Goal: Browse casually

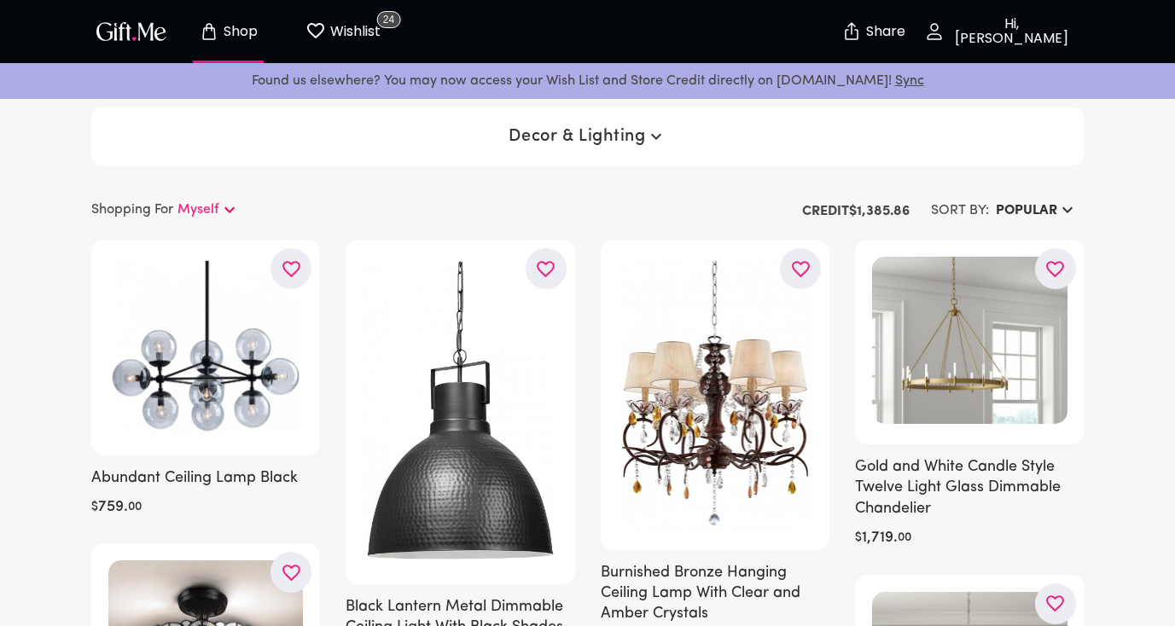
click at [559, 109] on div "Decor & Lighting" at bounding box center [587, 137] width 993 height 58
click at [565, 124] on button "Decor & Lighting" at bounding box center [587, 136] width 171 height 31
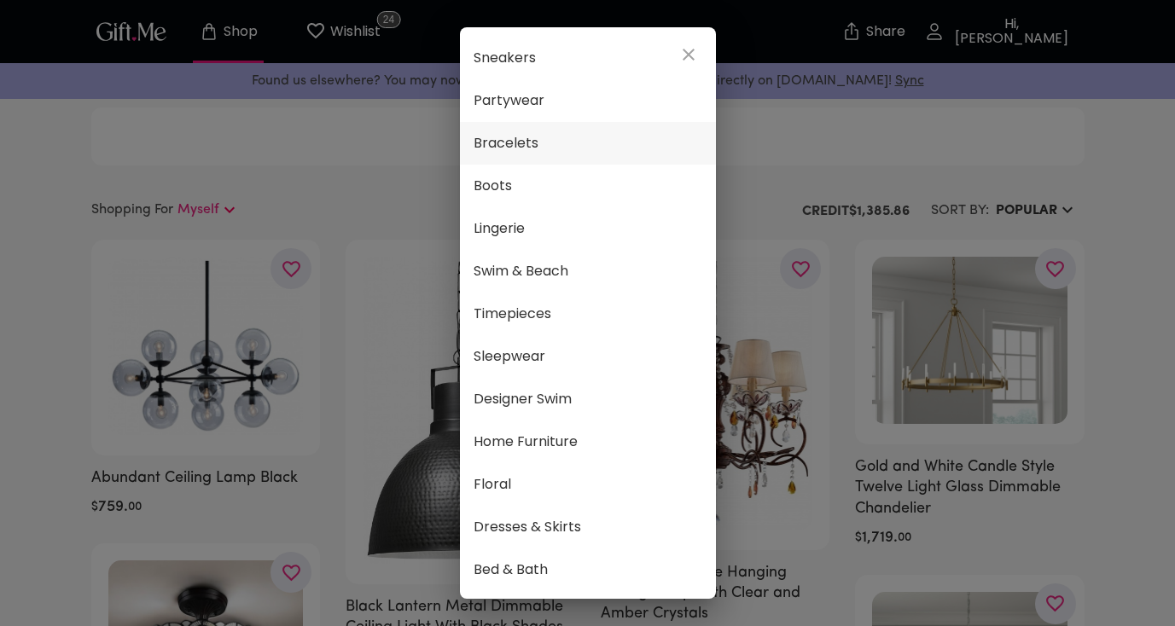
scroll to position [413, 0]
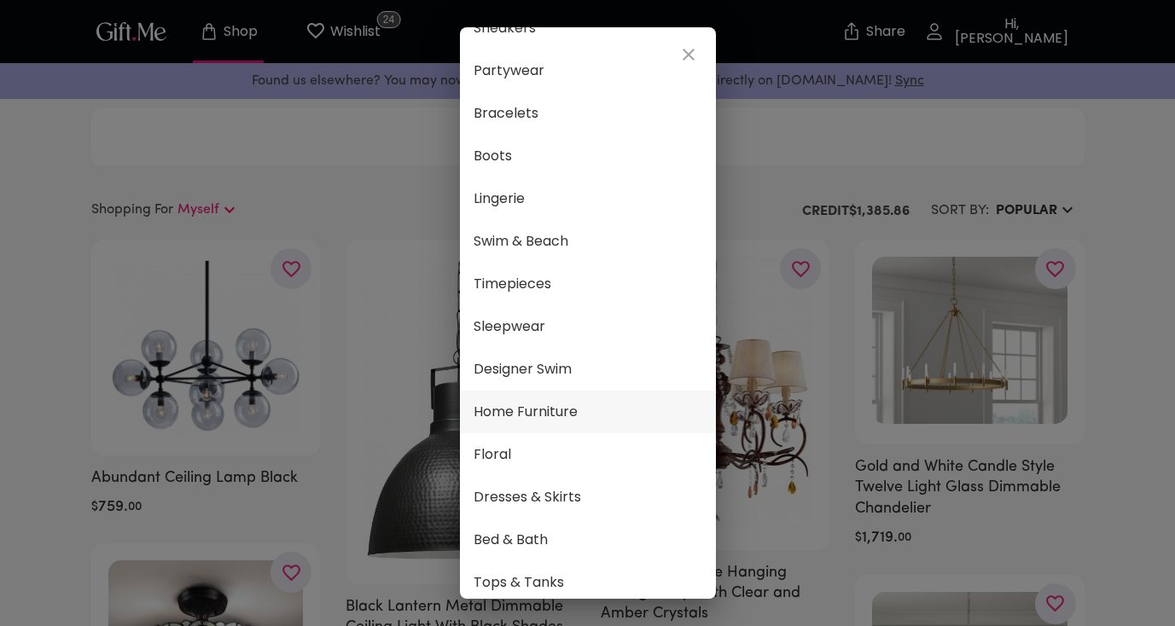
click at [590, 424] on li "Home Furniture" at bounding box center [588, 412] width 256 height 43
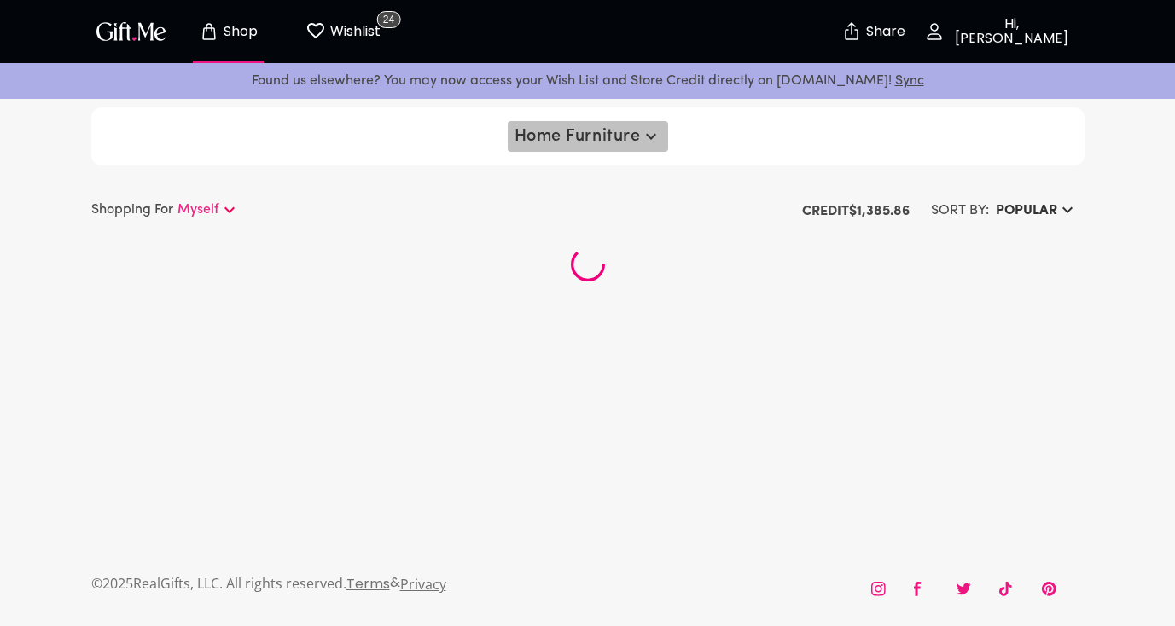
click at [617, 148] on button "Home Furniture" at bounding box center [588, 136] width 160 height 31
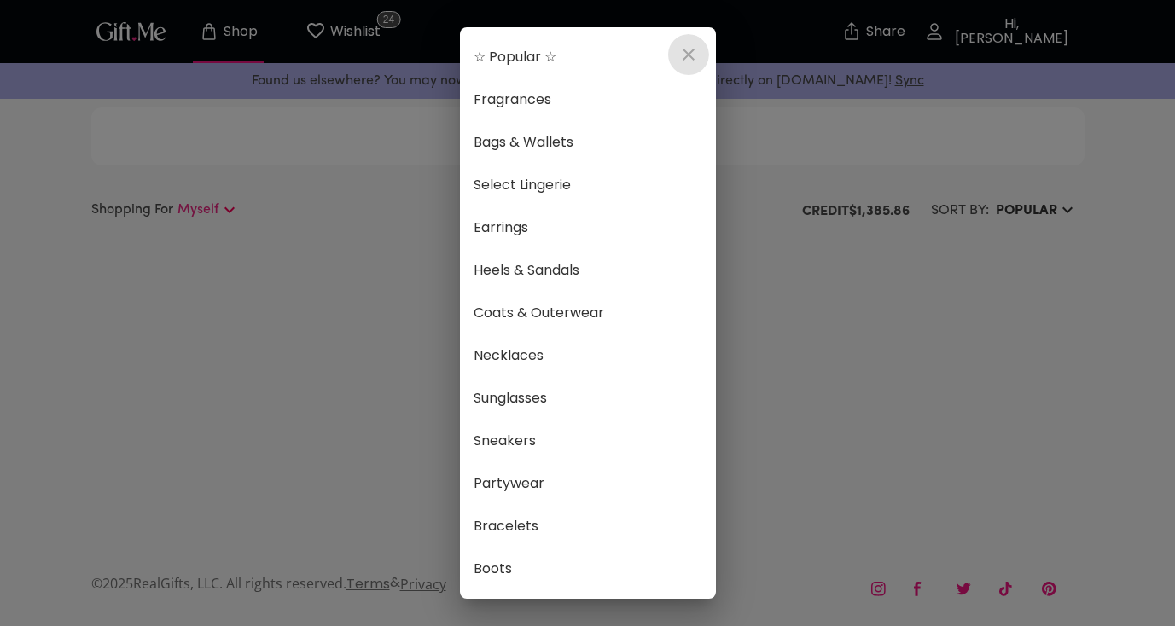
click at [690, 51] on icon "close" at bounding box center [689, 55] width 12 height 12
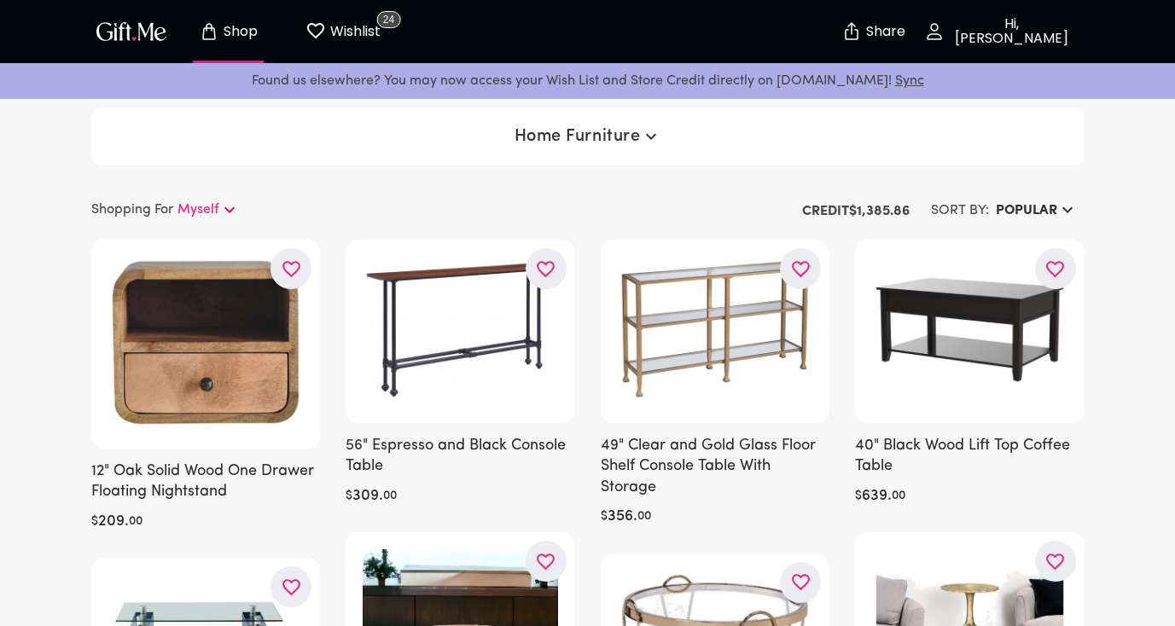
click at [607, 135] on span "Home Furniture" at bounding box center [588, 136] width 147 height 20
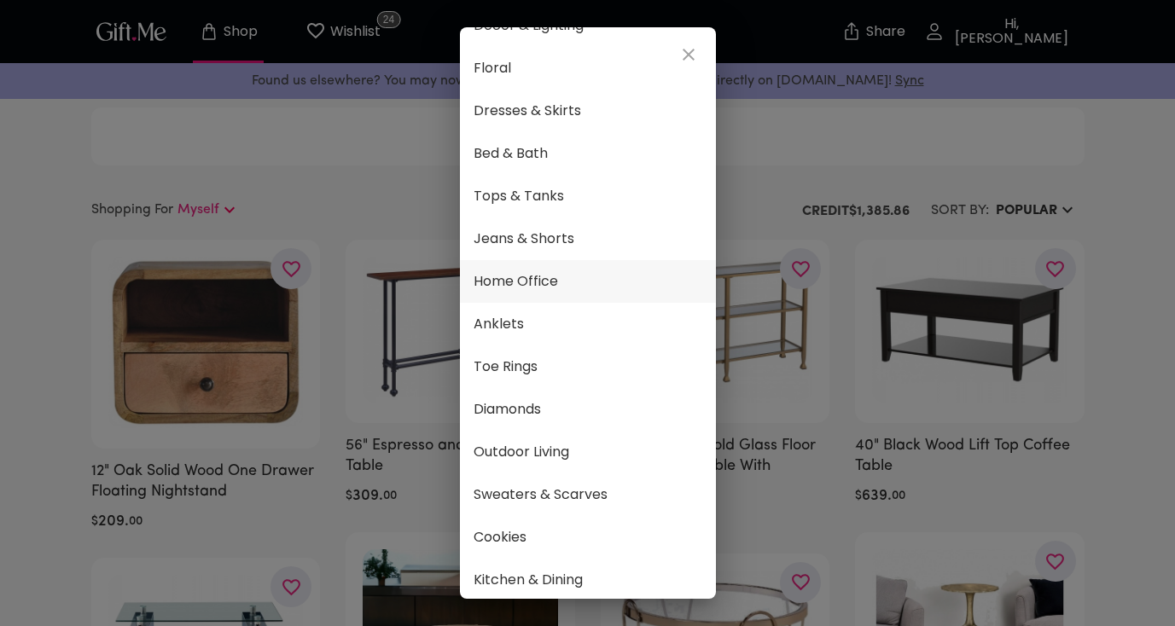
scroll to position [795, 0]
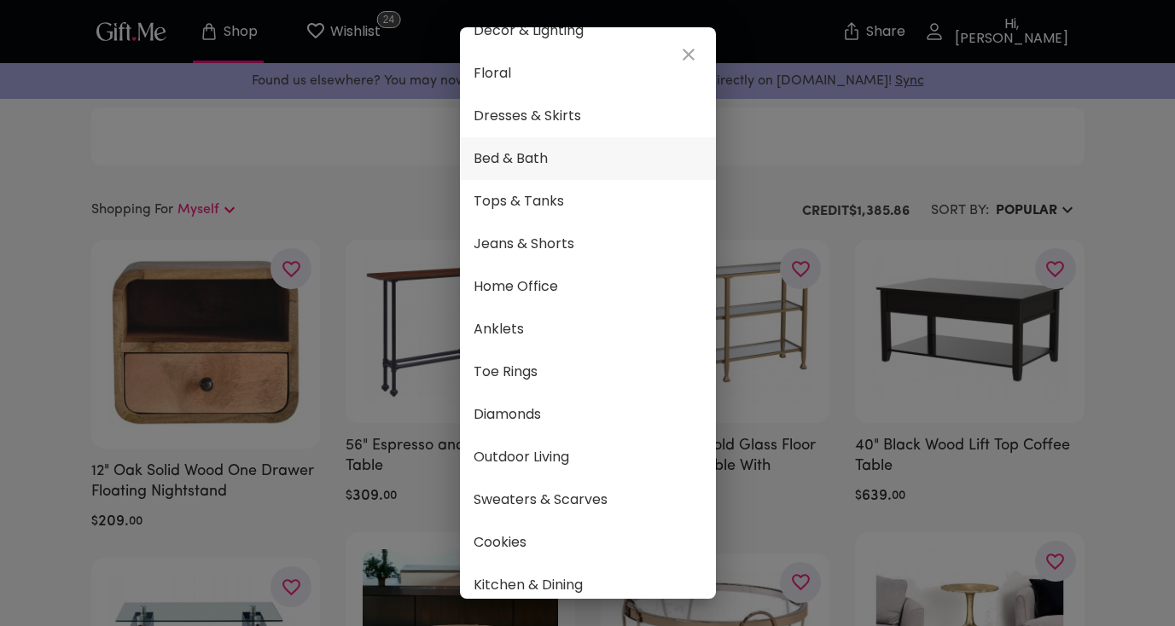
click at [557, 159] on span "Bed & Bath" at bounding box center [588, 159] width 229 height 22
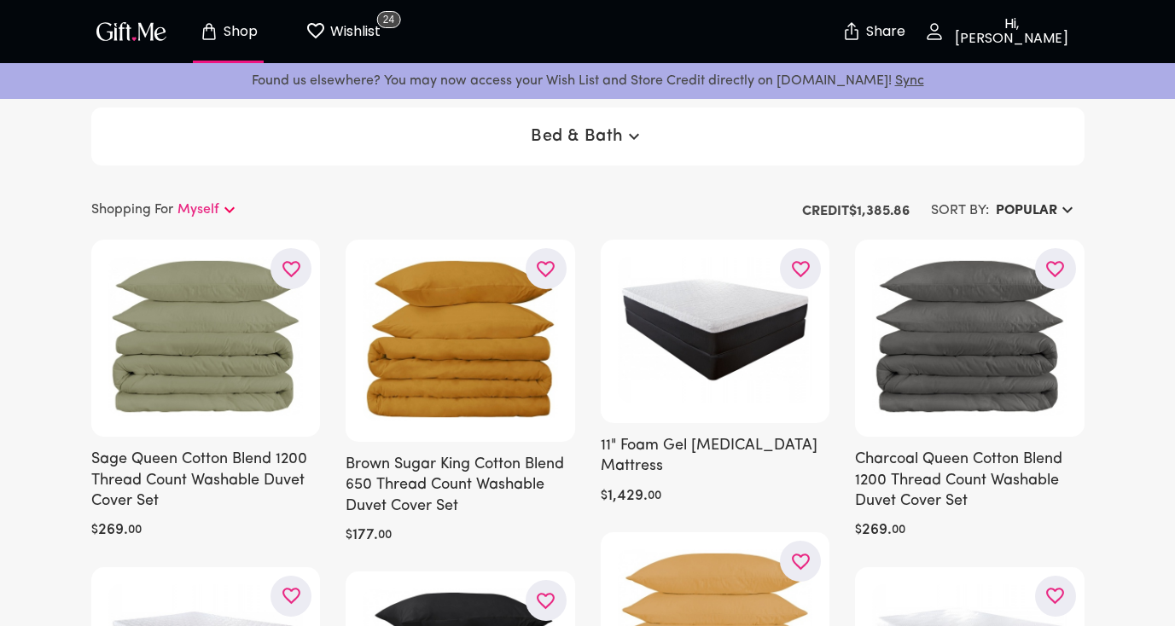
click at [246, 37] on p "Shop" at bounding box center [238, 32] width 38 height 15
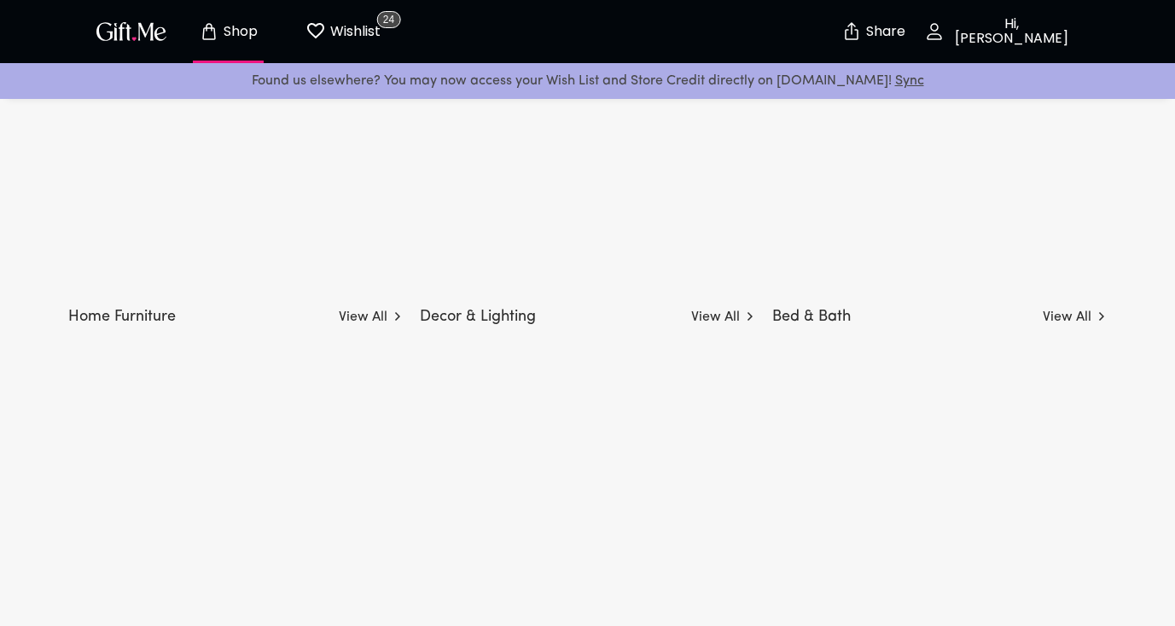
scroll to position [4898, 0]
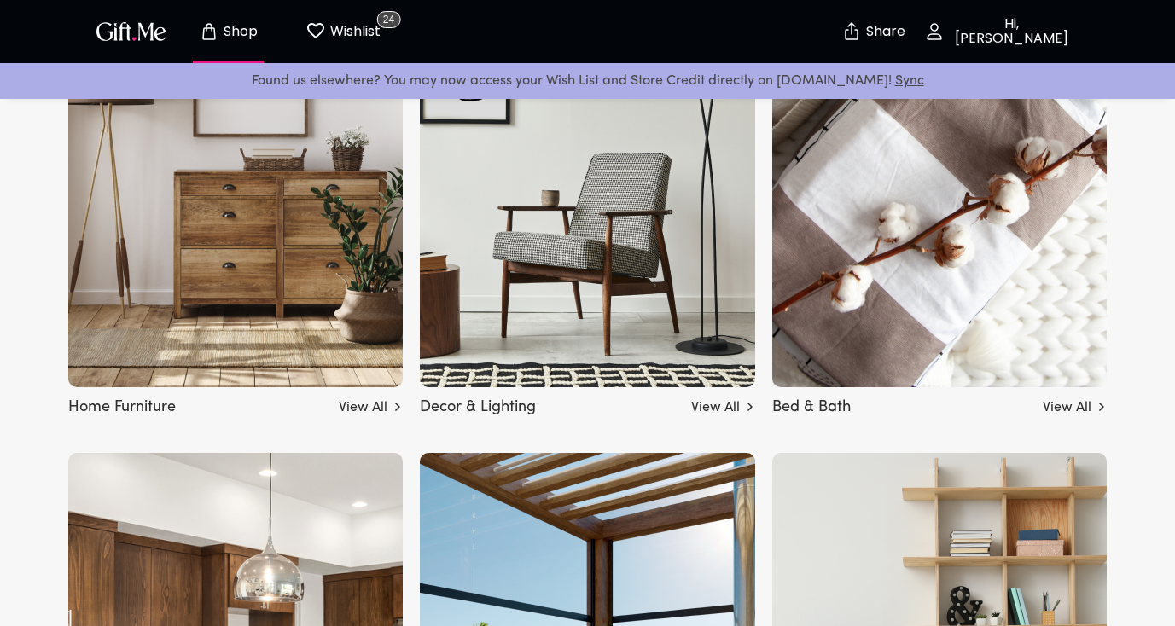
click at [247, 311] on img at bounding box center [235, 149] width 335 height 478
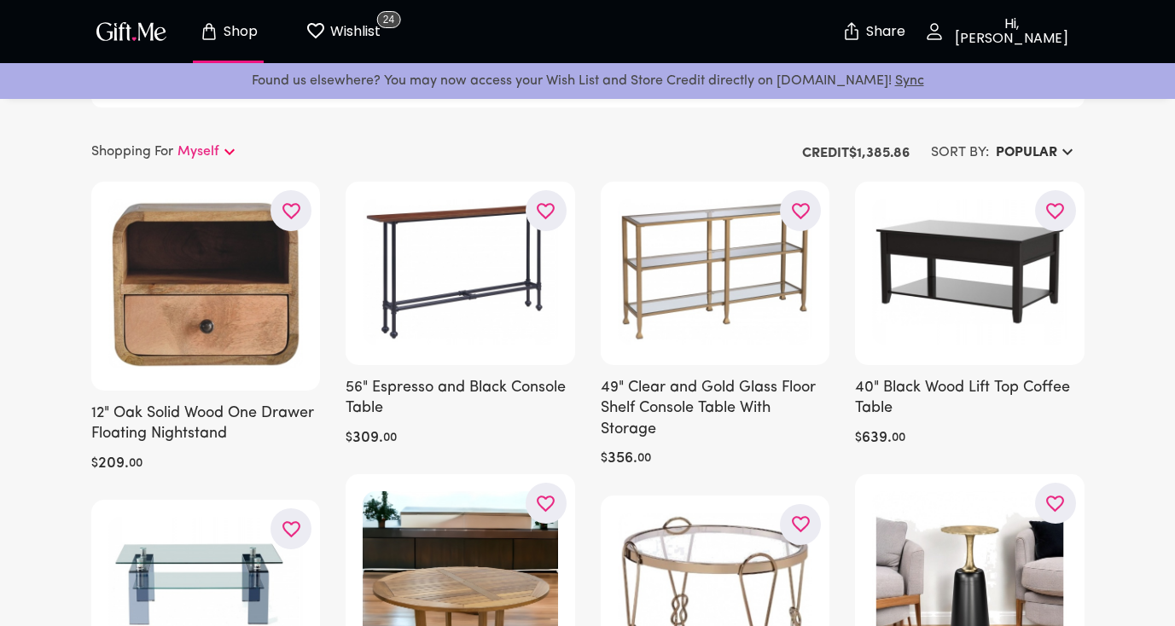
scroll to position [40, 0]
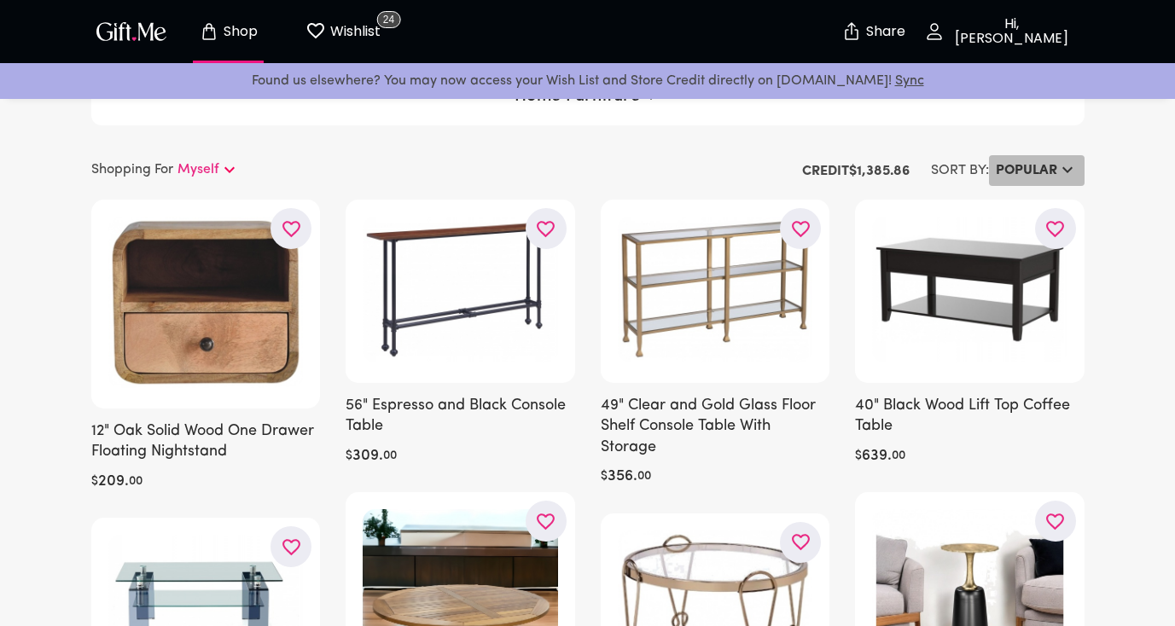
click at [1017, 172] on h6 "Popular" at bounding box center [1026, 170] width 61 height 20
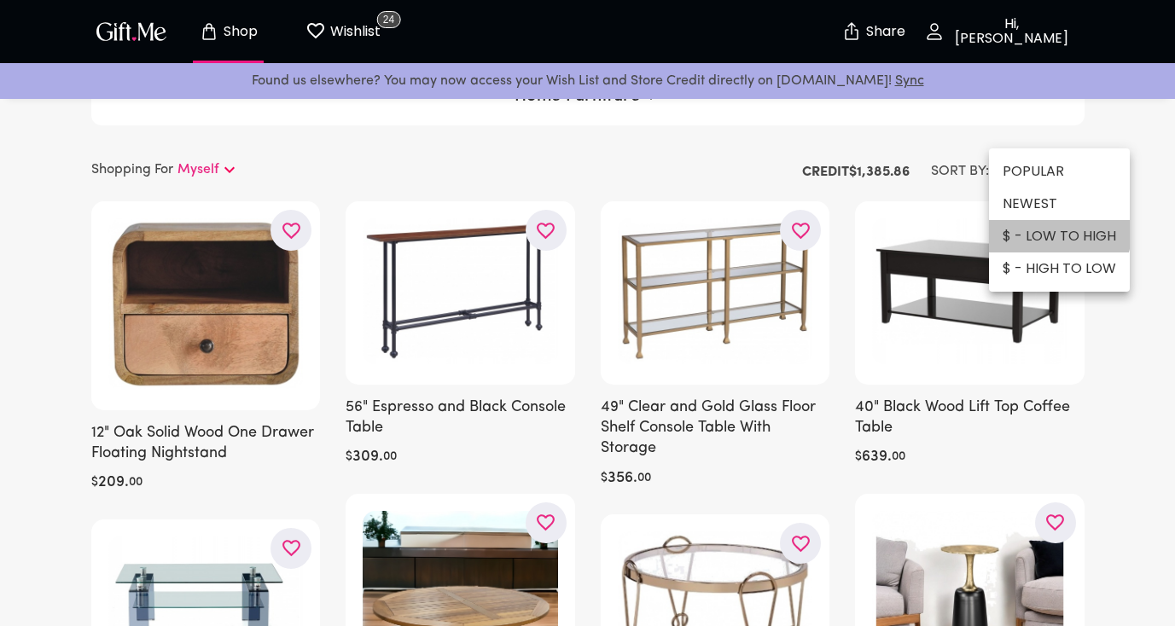
click at [1049, 229] on li "$ - LOW TO HIGH" at bounding box center [1059, 236] width 141 height 32
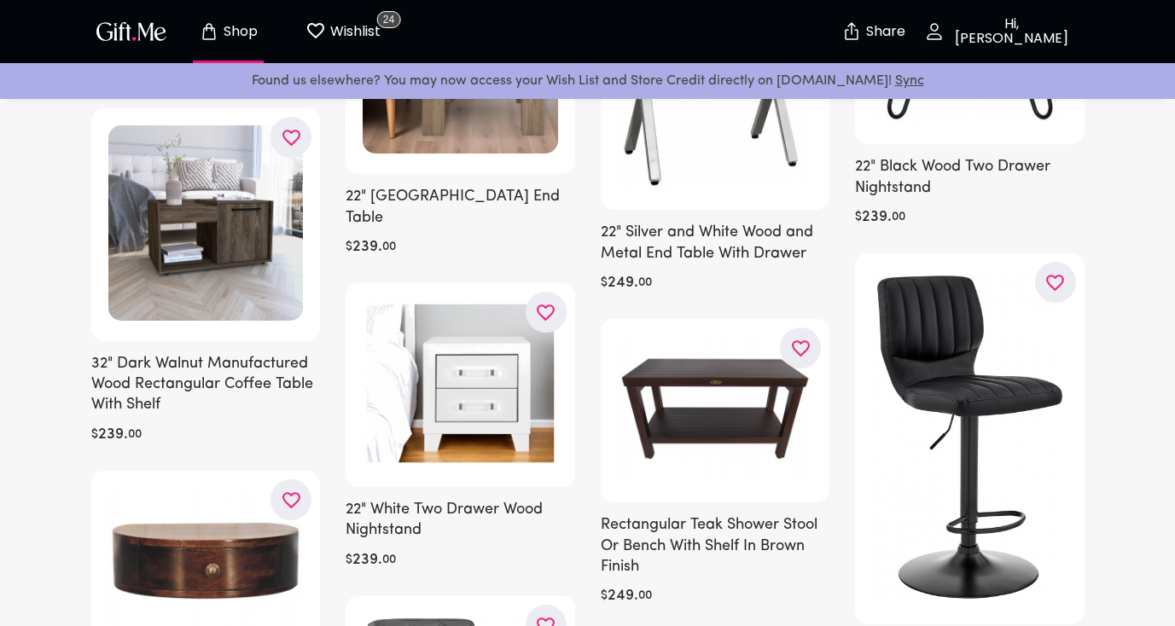
scroll to position [19255, 0]
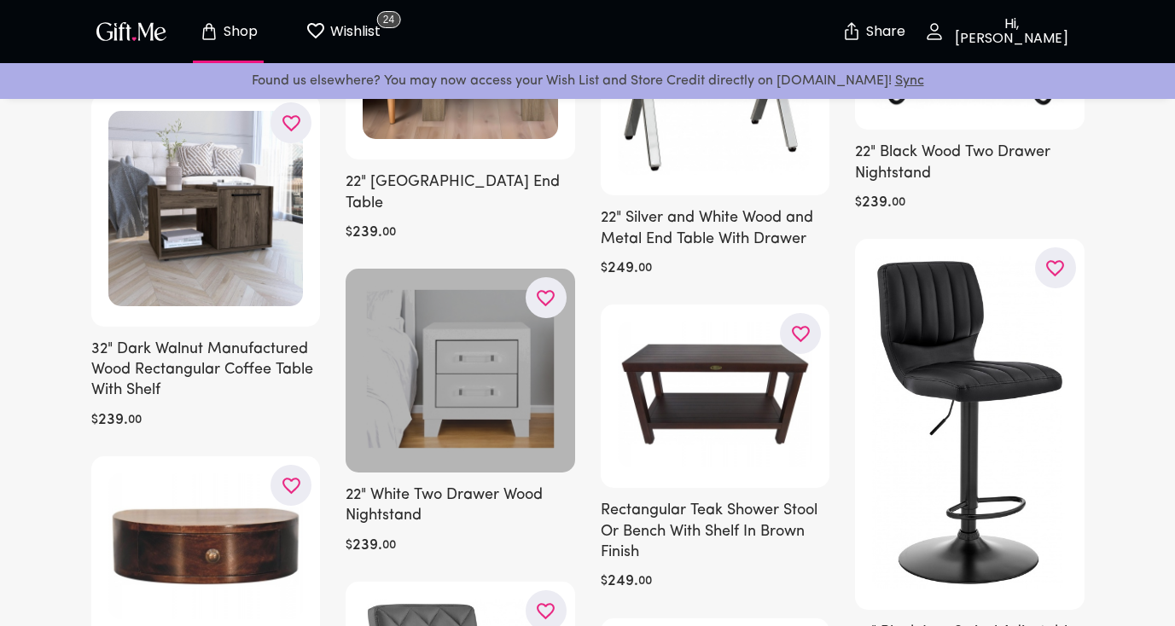
click at [0, 0] on icon "button" at bounding box center [0, 0] width 0 height 0
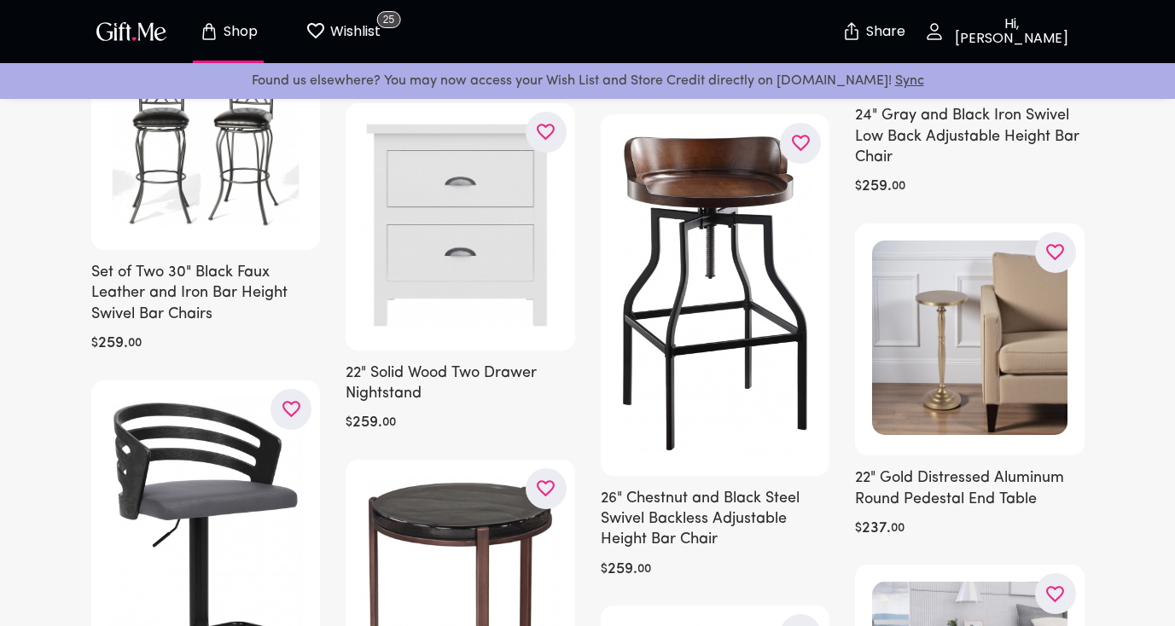
scroll to position [25569, 0]
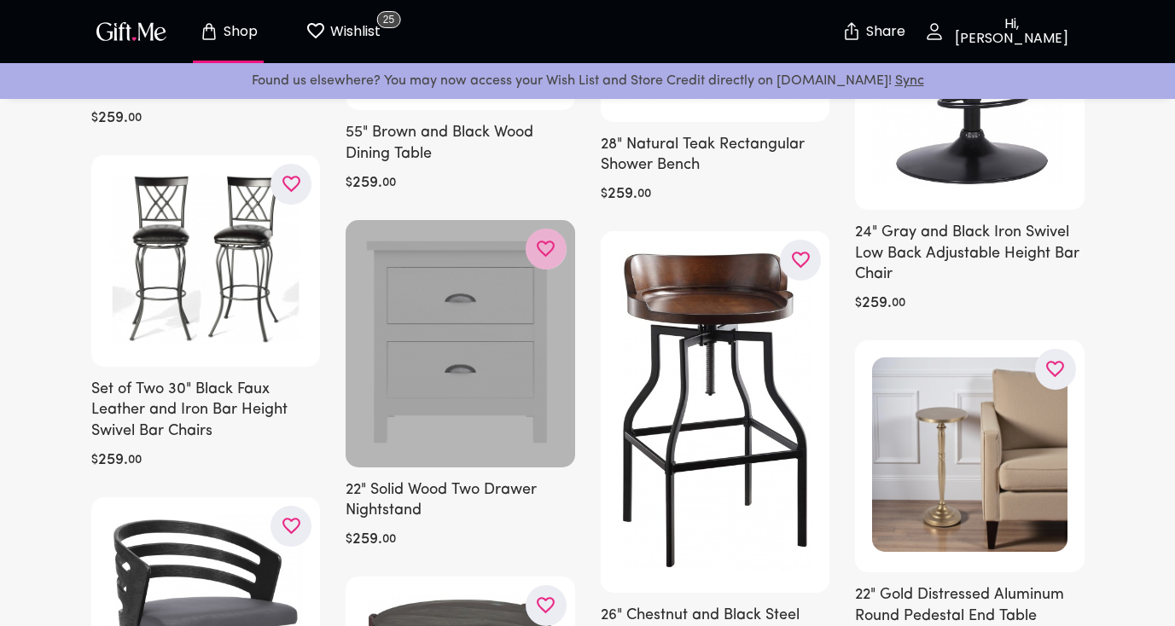
click at [0, 0] on icon "button" at bounding box center [0, 0] width 0 height 0
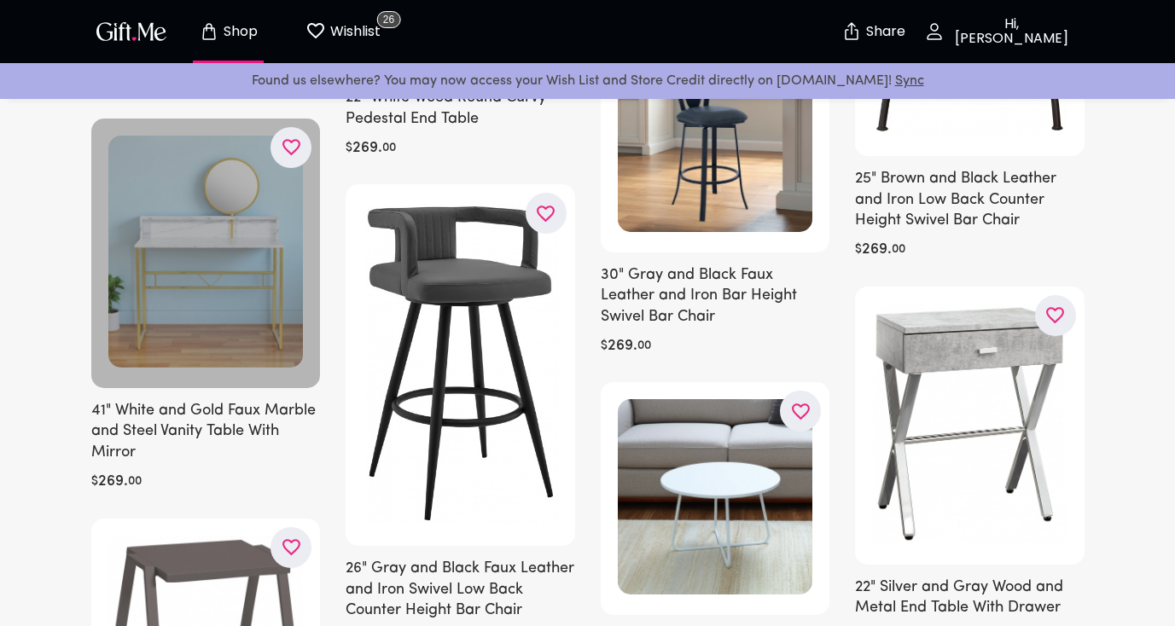
scroll to position [30923, 0]
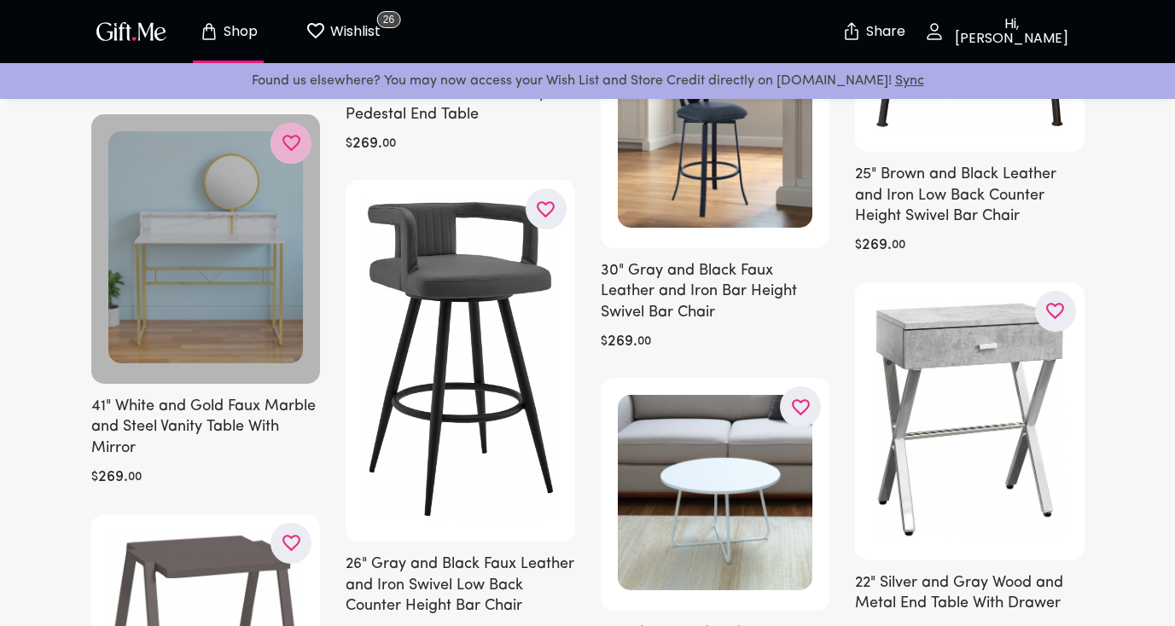
click at [0, 0] on icon "button" at bounding box center [0, 0] width 0 height 0
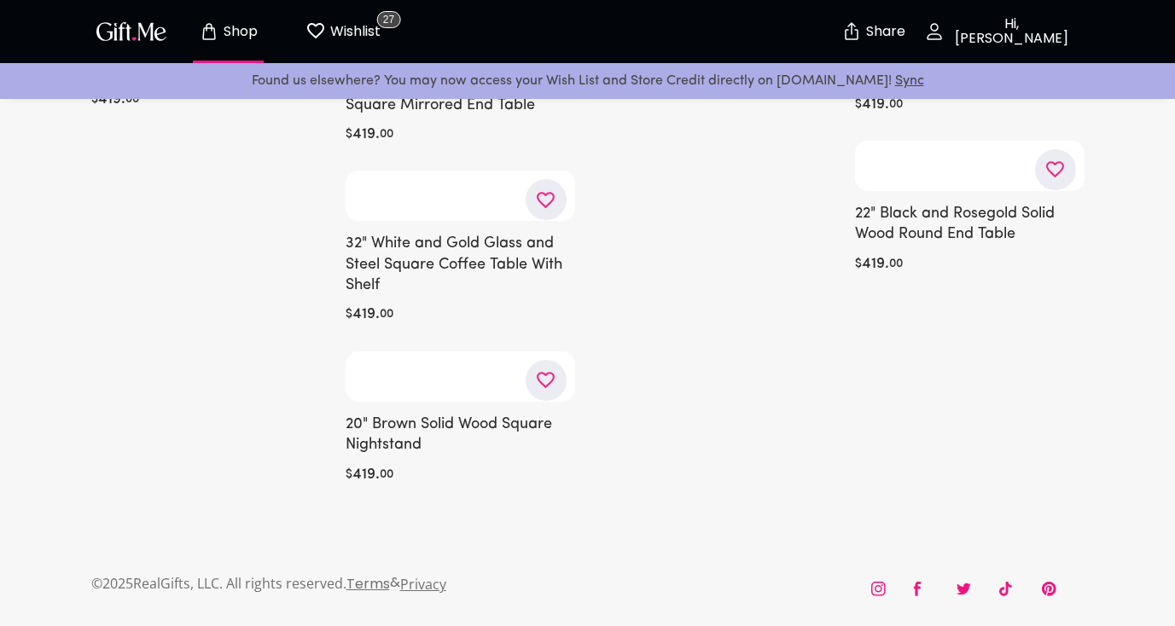
scroll to position [102166, 0]
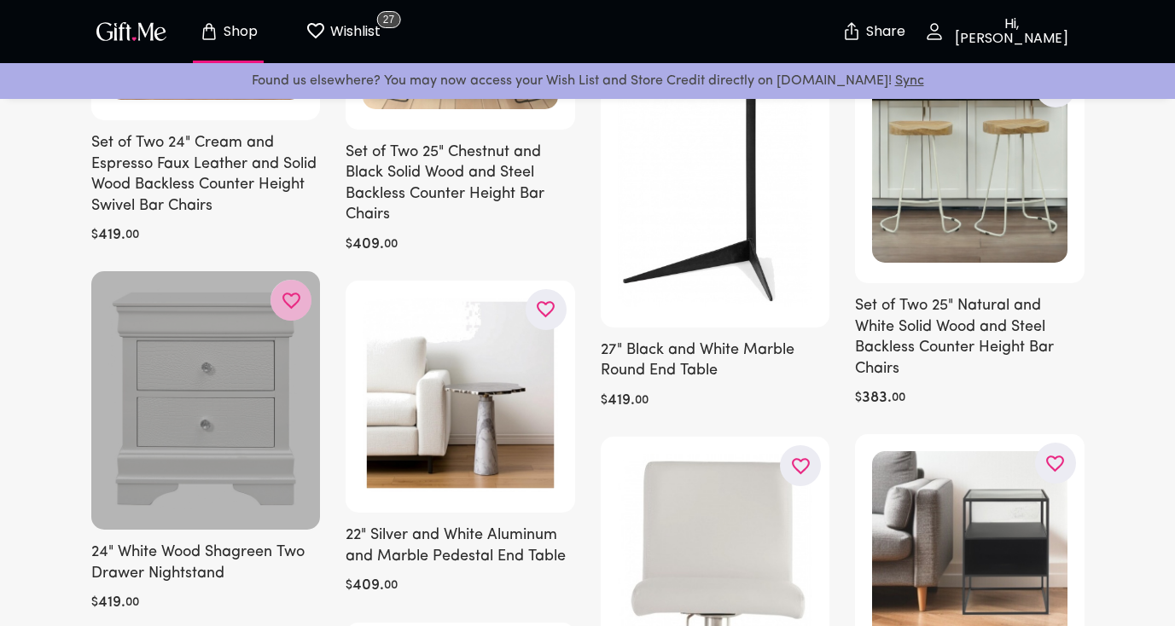
click at [306, 280] on button "button" at bounding box center [291, 300] width 41 height 41
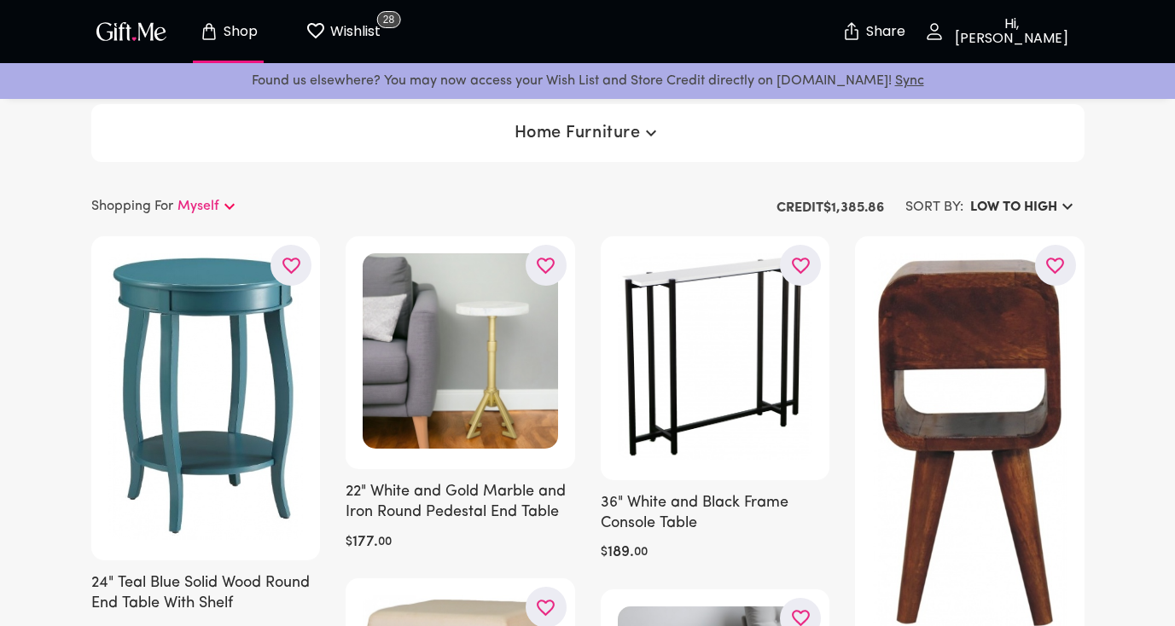
scroll to position [0, 0]
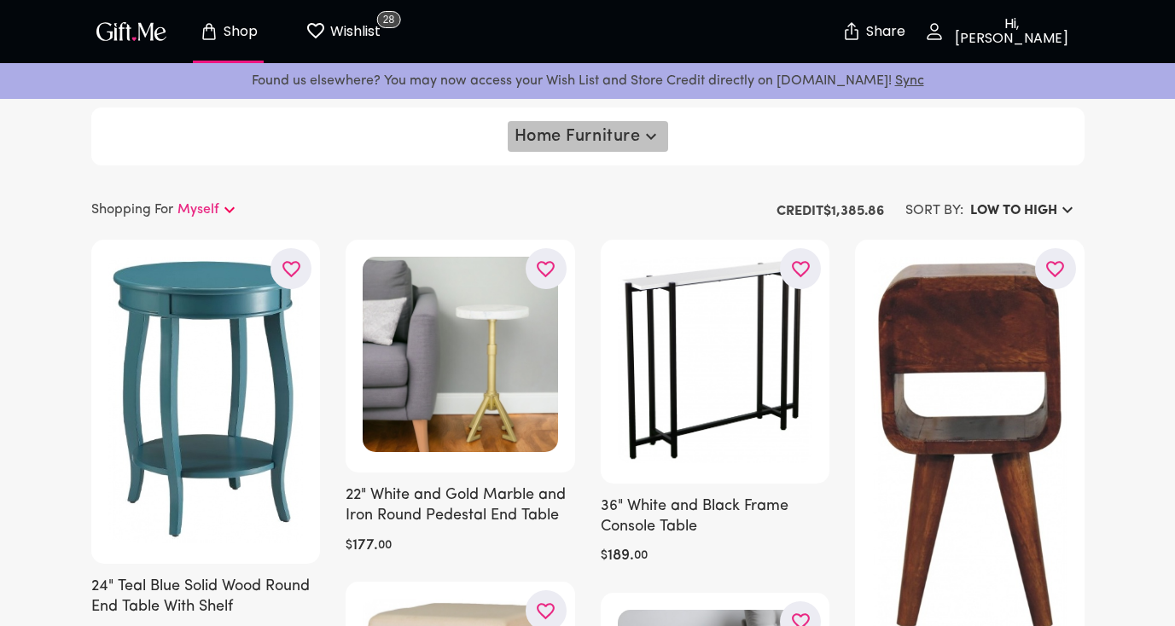
click at [603, 138] on span "Home Furniture" at bounding box center [588, 136] width 147 height 20
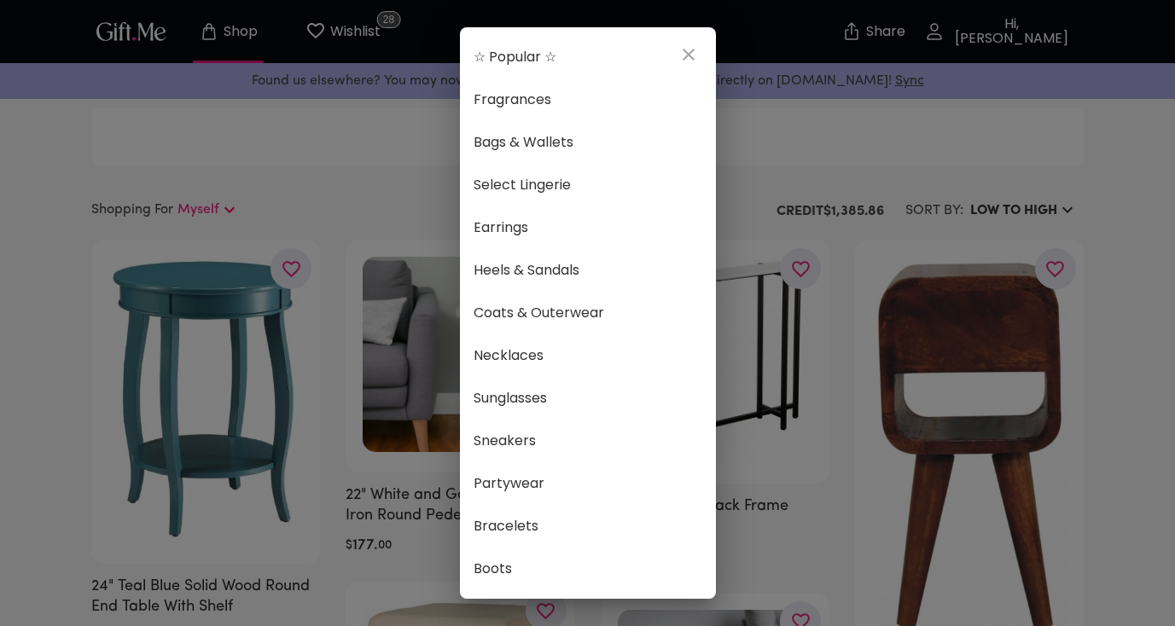
click at [689, 52] on icon "close" at bounding box center [689, 54] width 20 height 20
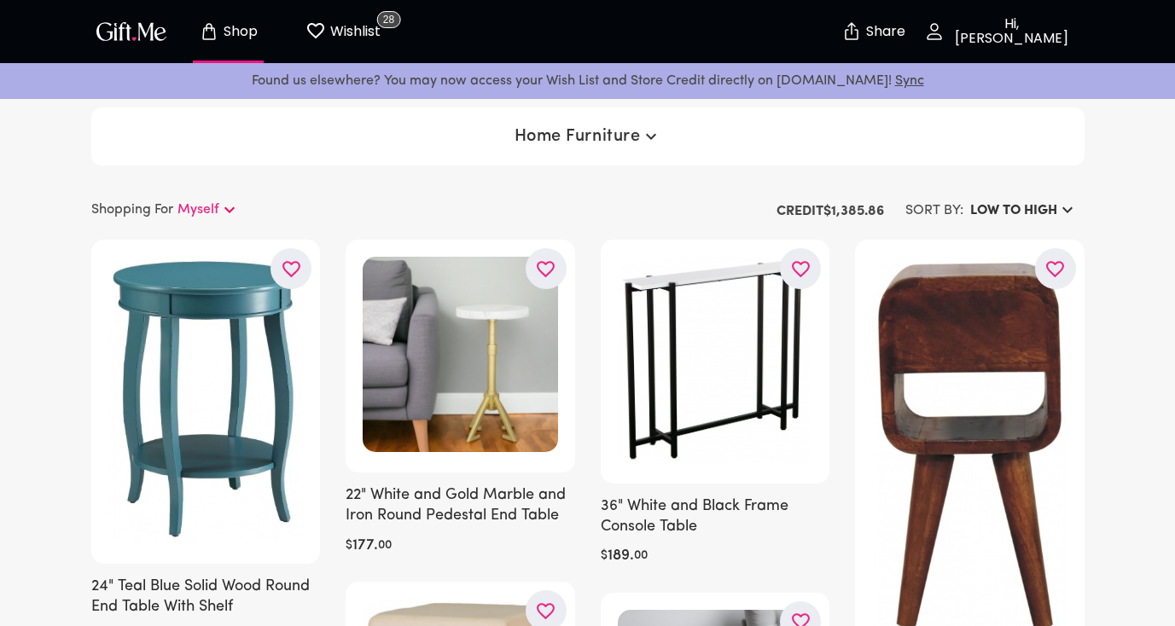
click at [1018, 212] on h6 "LOW TO HIGH" at bounding box center [1013, 211] width 87 height 20
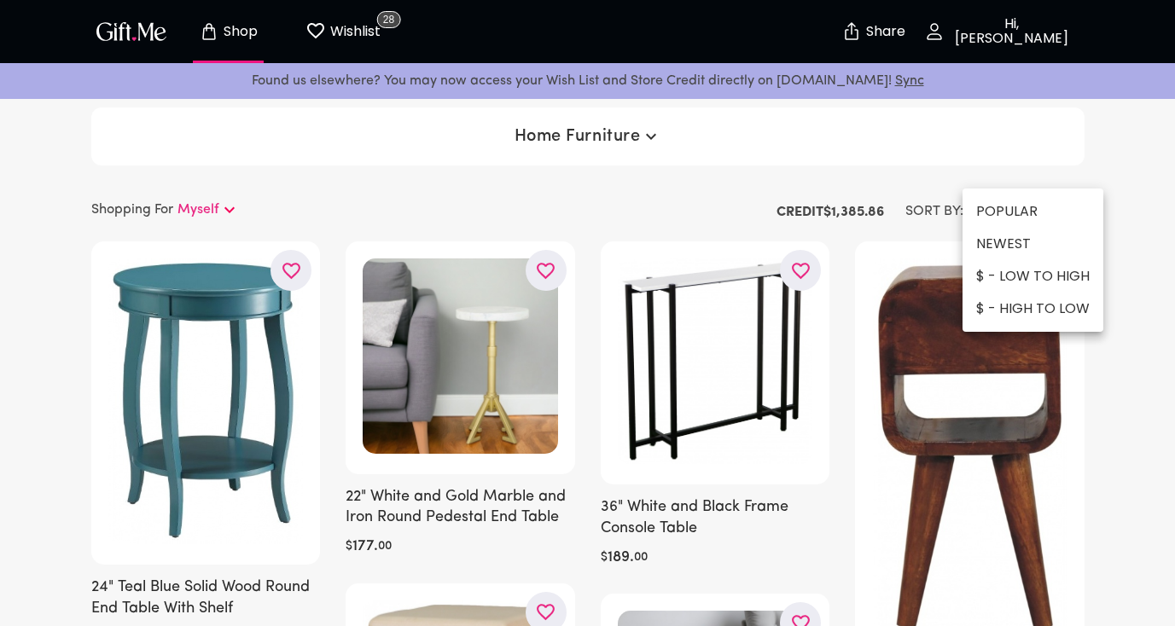
click at [1040, 306] on li "$ - HIGH TO LOW" at bounding box center [1033, 309] width 141 height 32
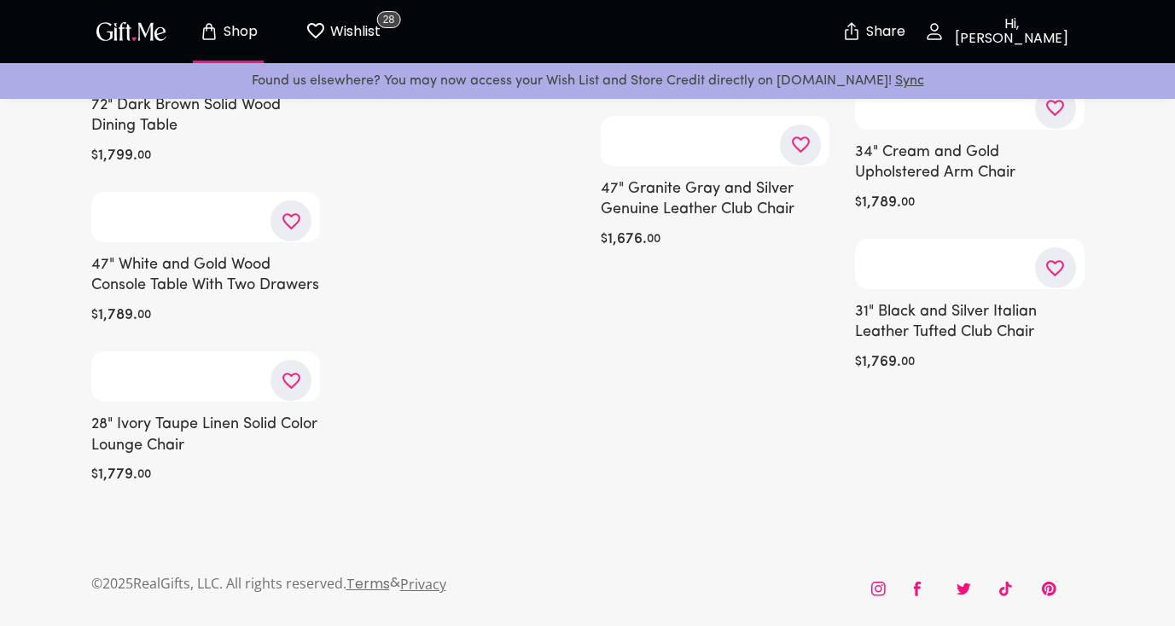
scroll to position [32806, 0]
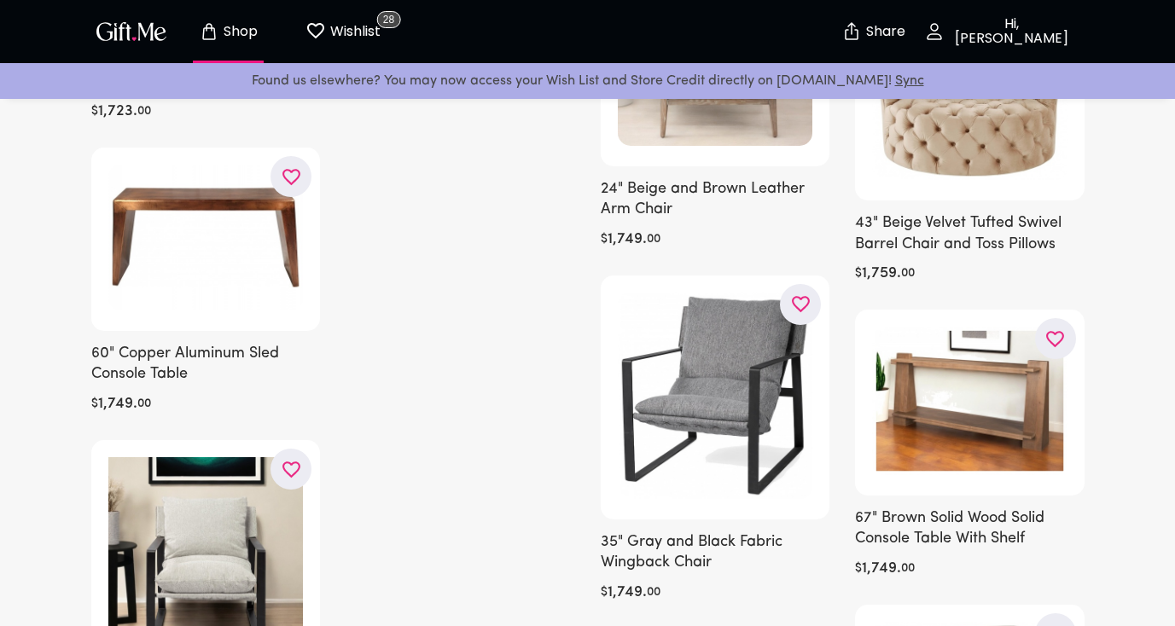
scroll to position [38352, 0]
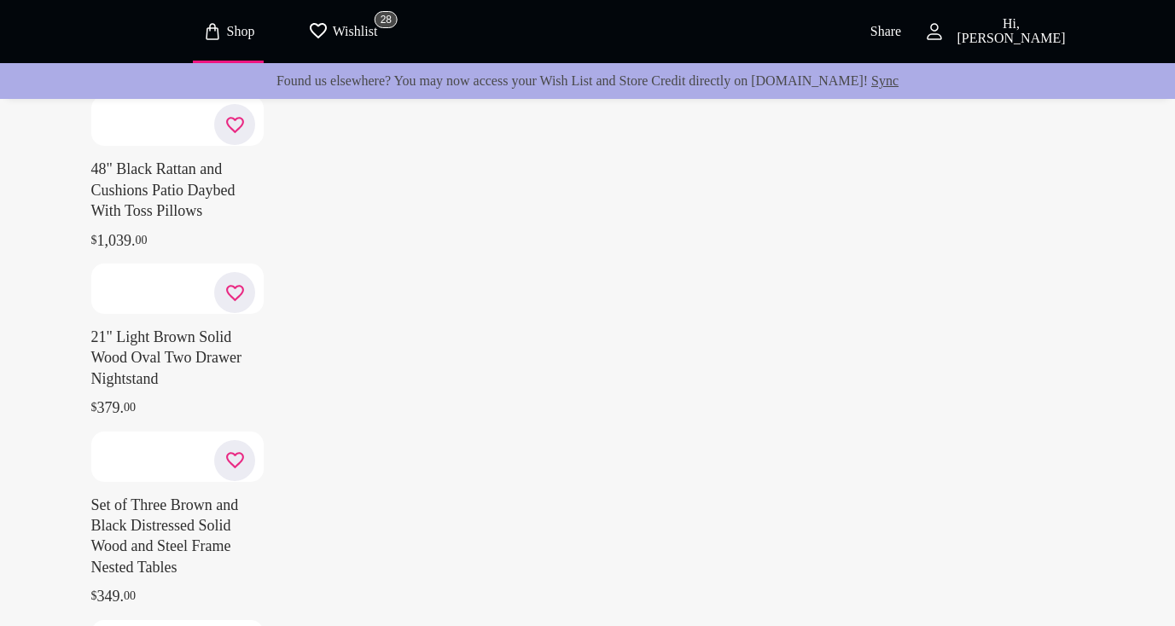
scroll to position [73697, 0]
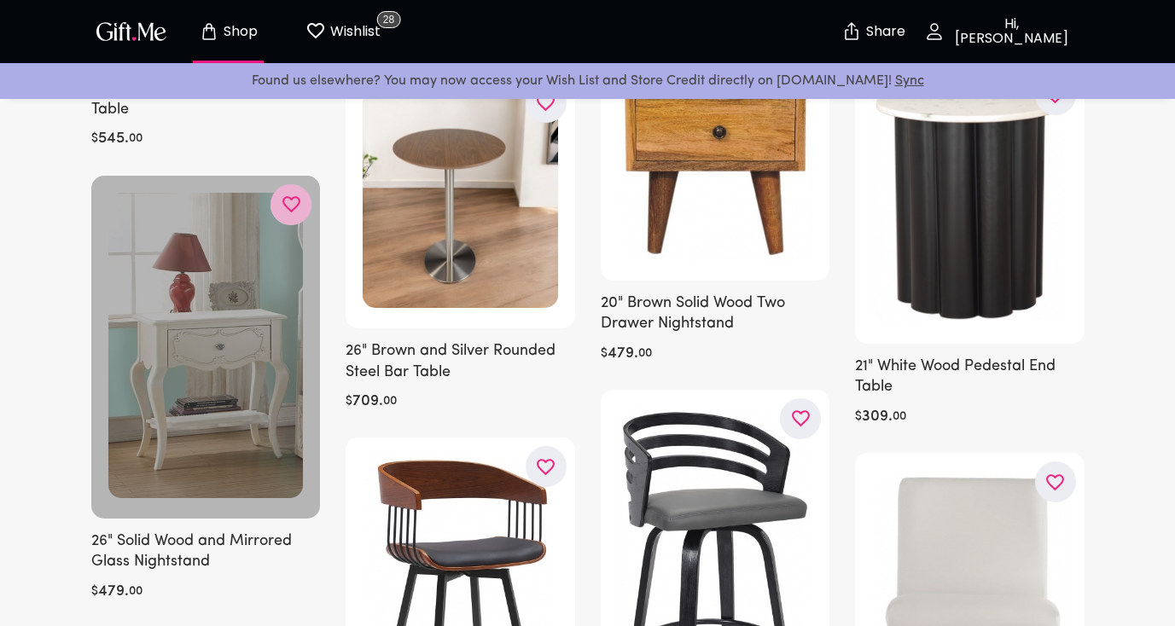
click at [0, 0] on icon "button" at bounding box center [0, 0] width 0 height 0
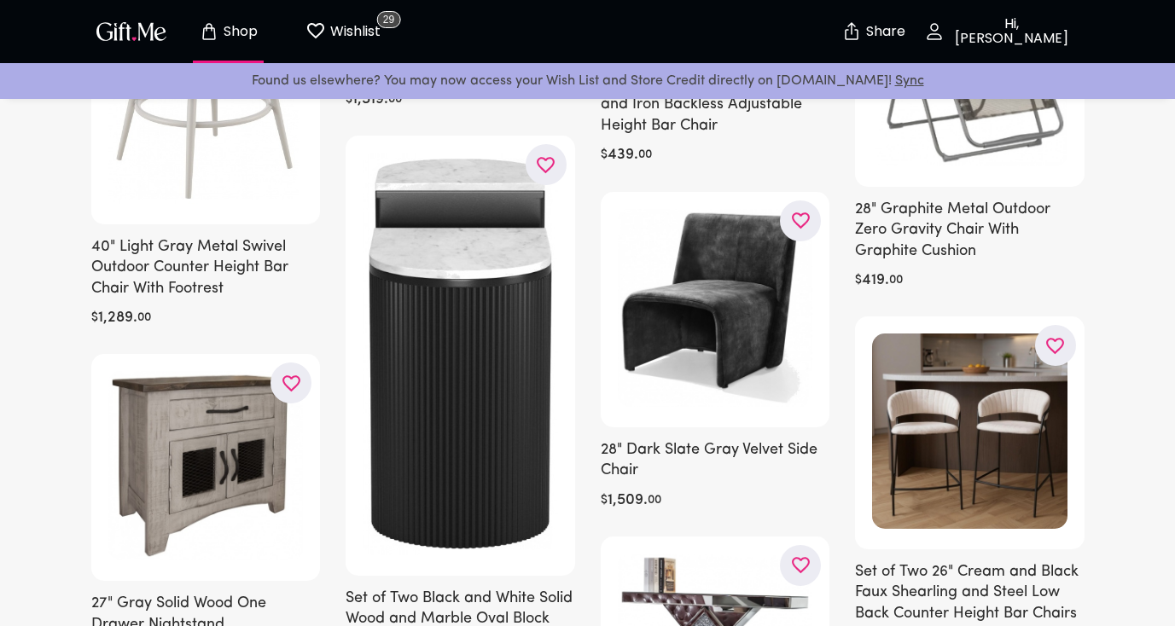
scroll to position [10743, 0]
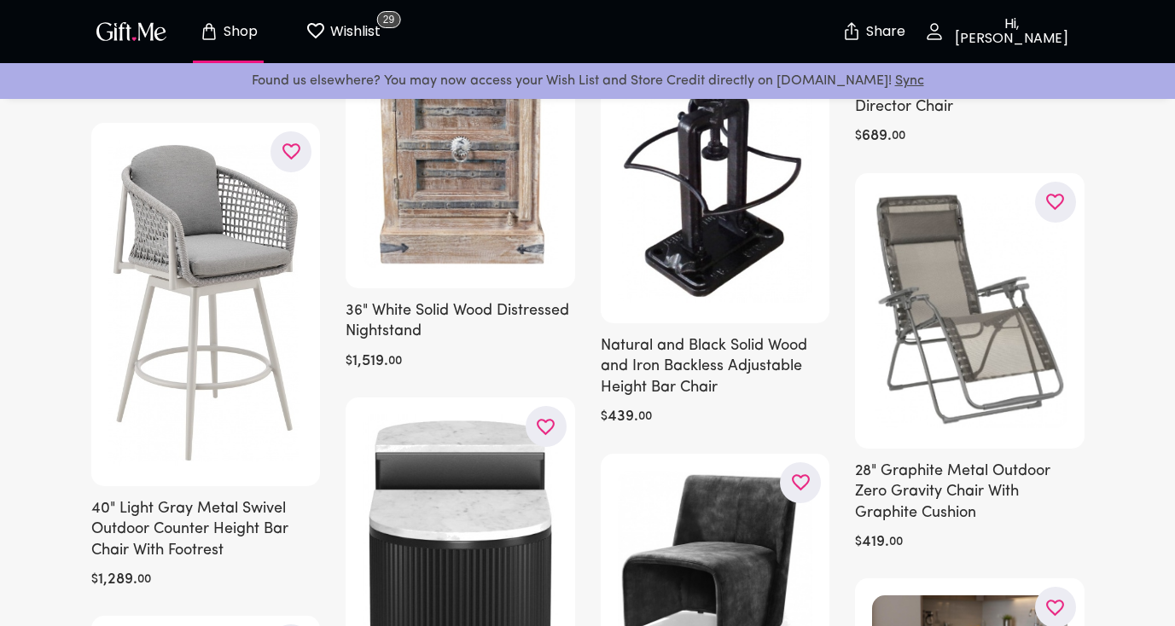
click at [1156, 73] on p "Found us elsewhere? You may now access your Wish List and Store Credit directly…" at bounding box center [588, 81] width 1148 height 22
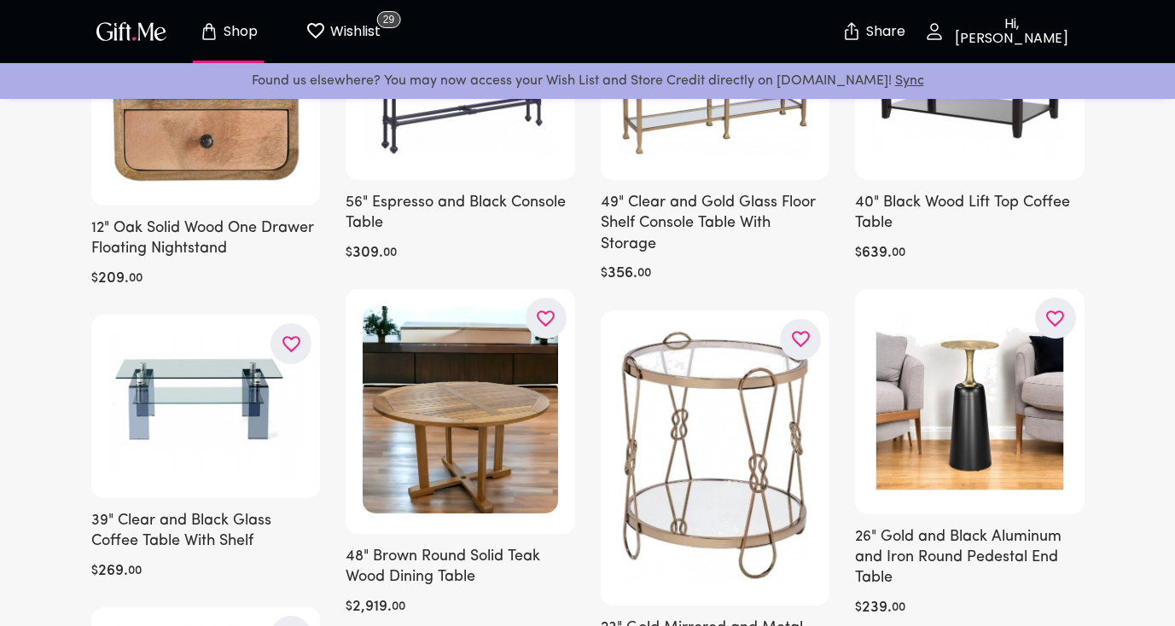
scroll to position [0, 0]
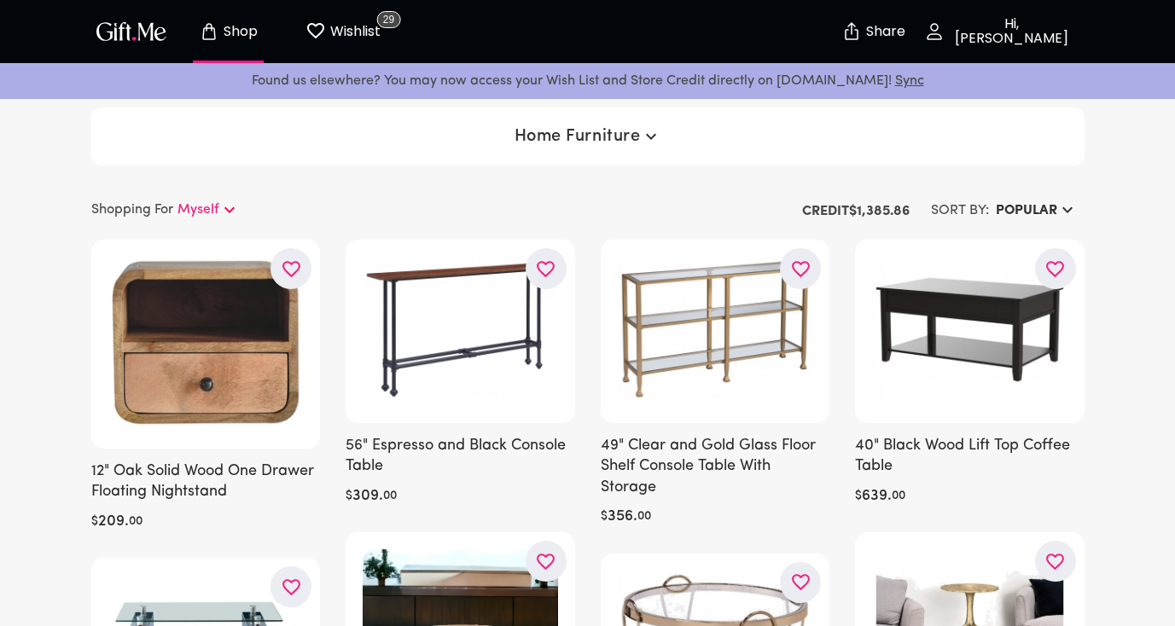
click at [623, 143] on span "Home Furniture" at bounding box center [588, 136] width 147 height 20
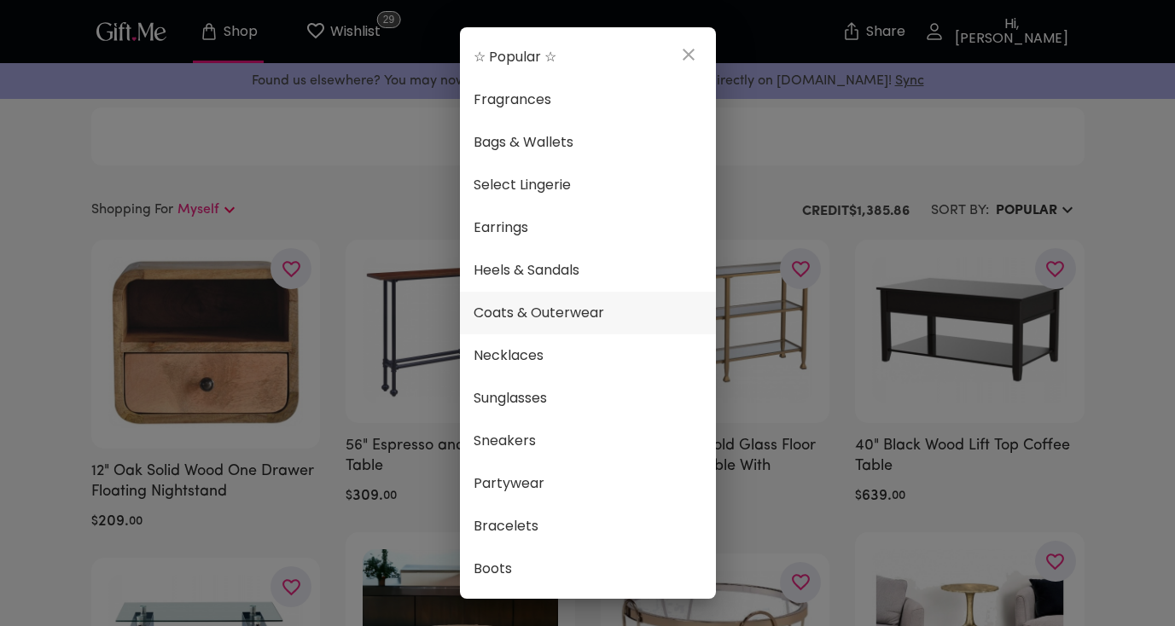
click at [615, 313] on span "Coats & Outerwear" at bounding box center [588, 313] width 229 height 22
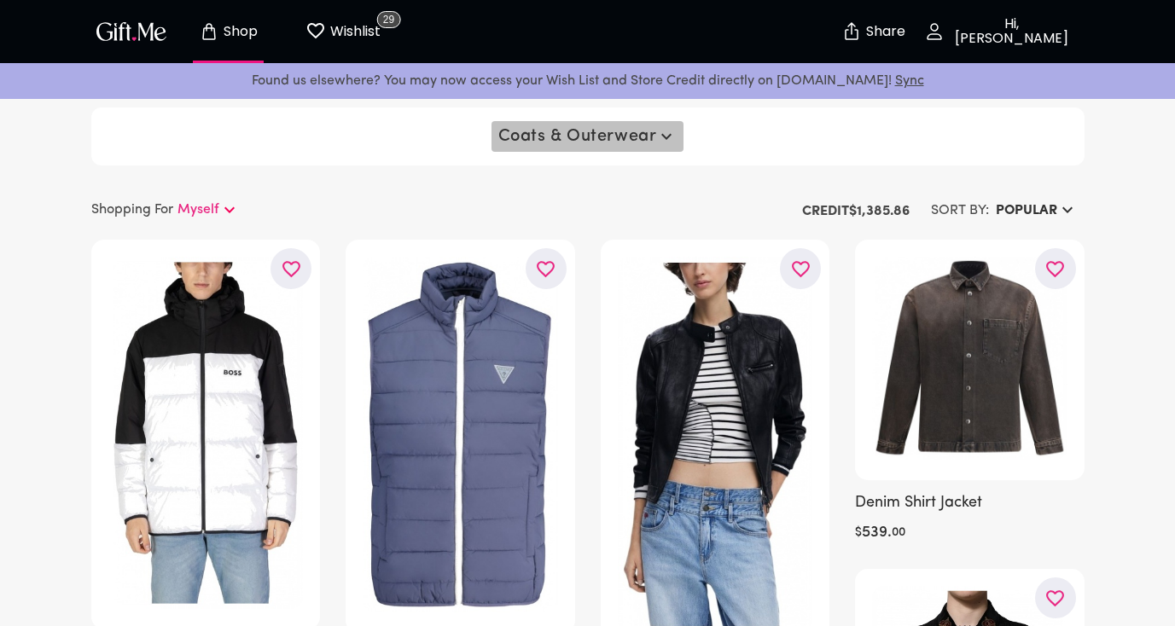
click at [634, 148] on button "Coats & Outerwear" at bounding box center [588, 136] width 193 height 31
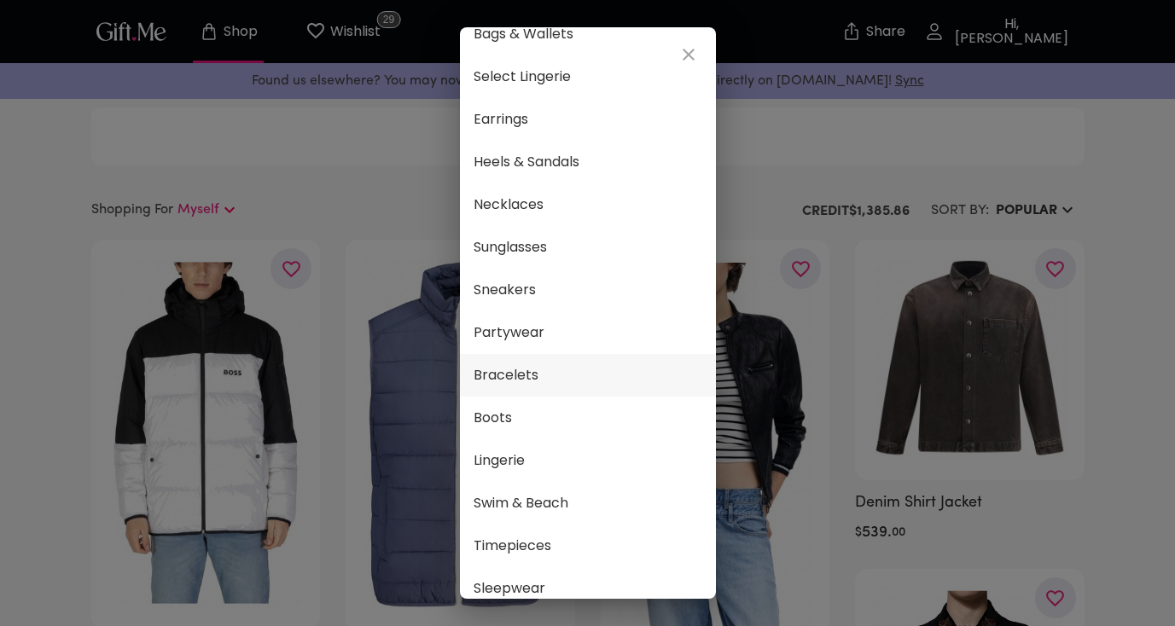
scroll to position [106, 0]
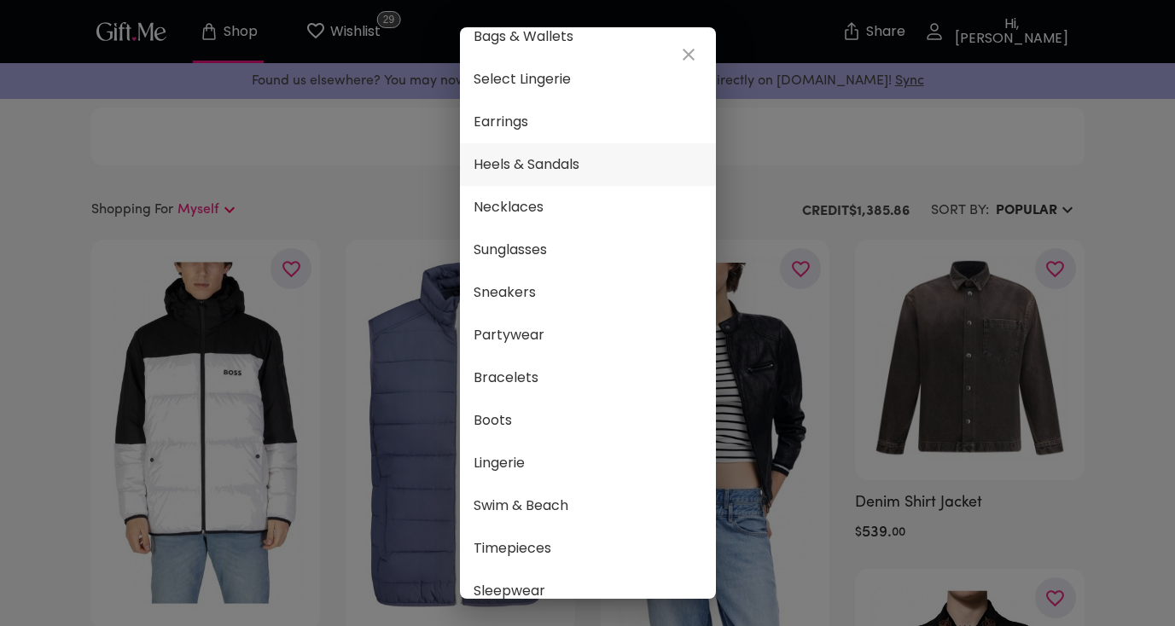
click at [547, 173] on span "Heels & Sandals" at bounding box center [588, 165] width 229 height 22
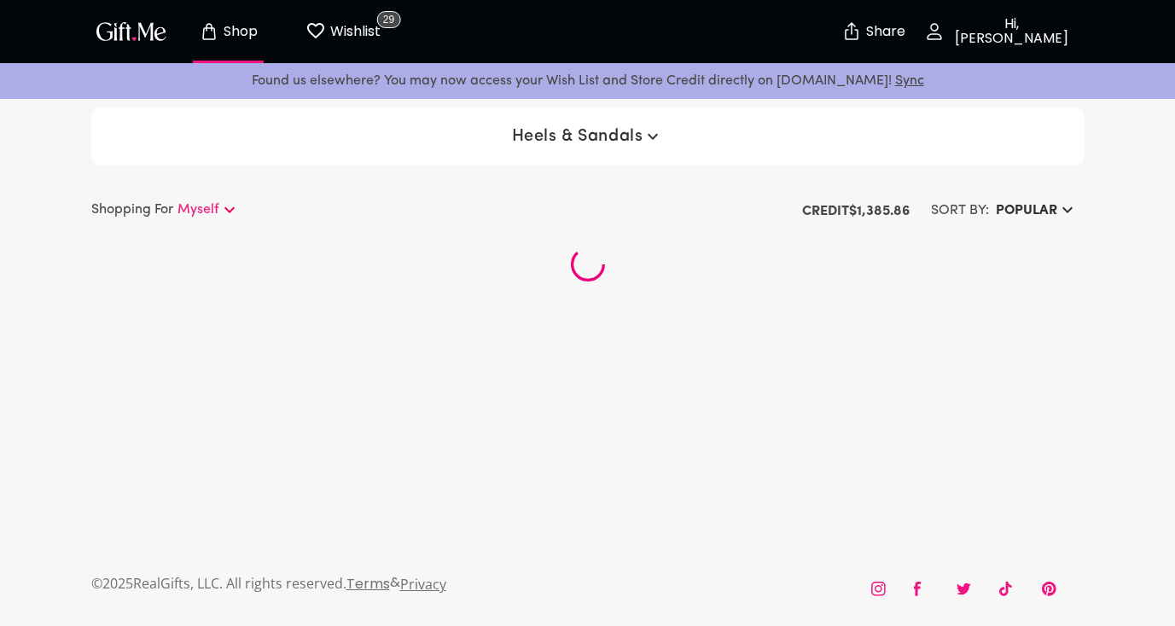
scroll to position [3, 0]
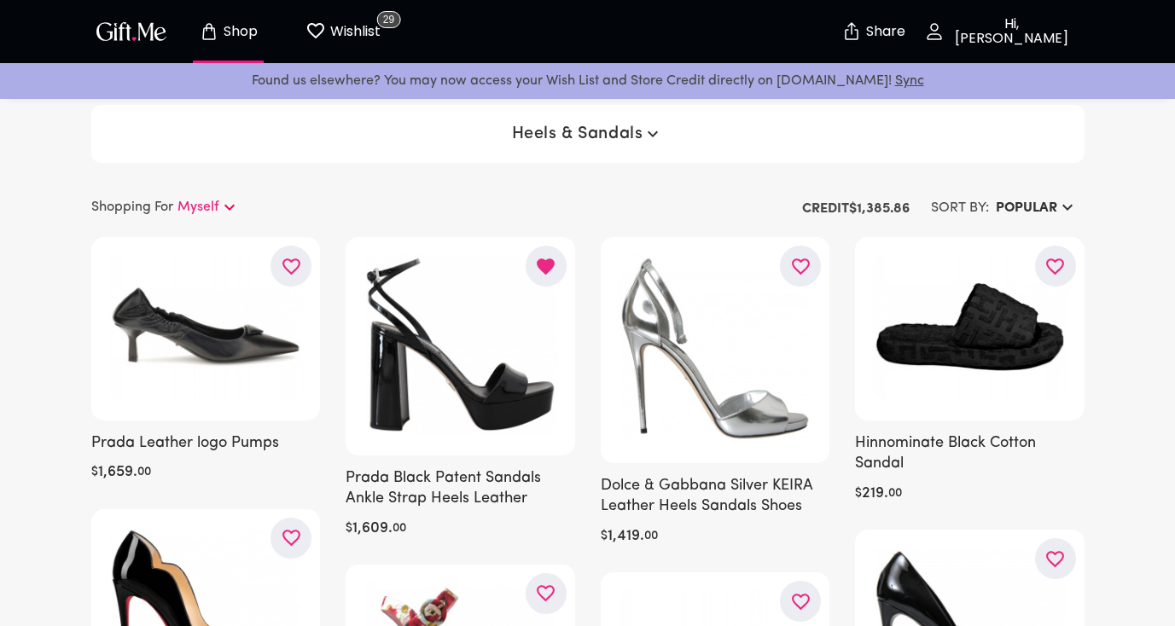
click at [993, 205] on button "Popular" at bounding box center [1037, 208] width 96 height 31
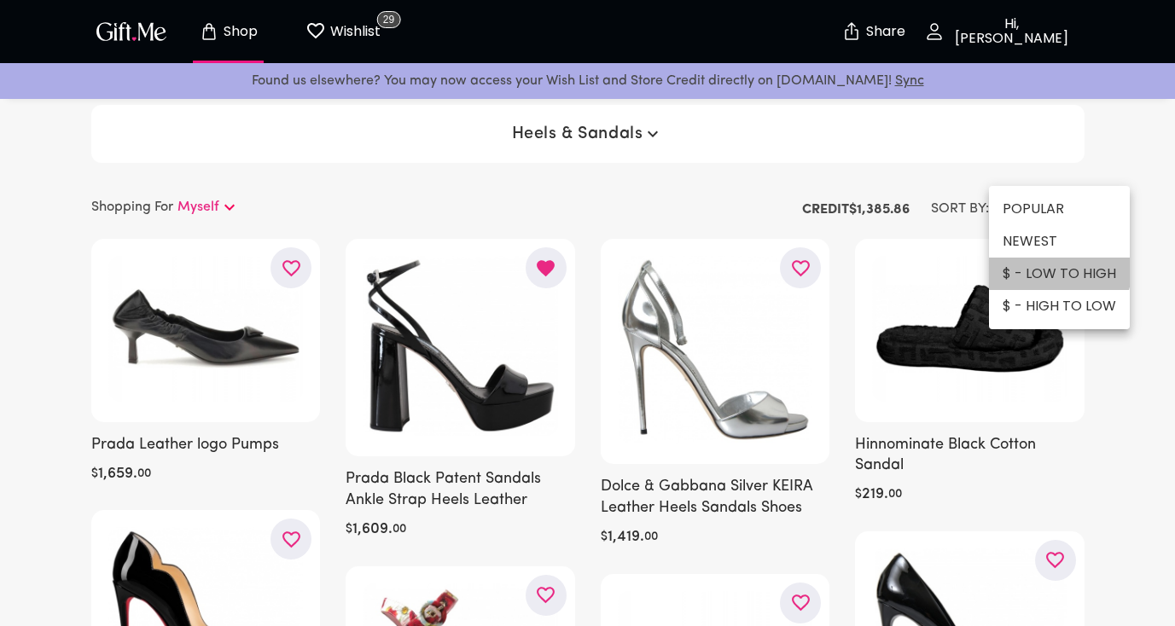
click at [1051, 271] on li "$ - LOW TO HIGH" at bounding box center [1059, 274] width 141 height 32
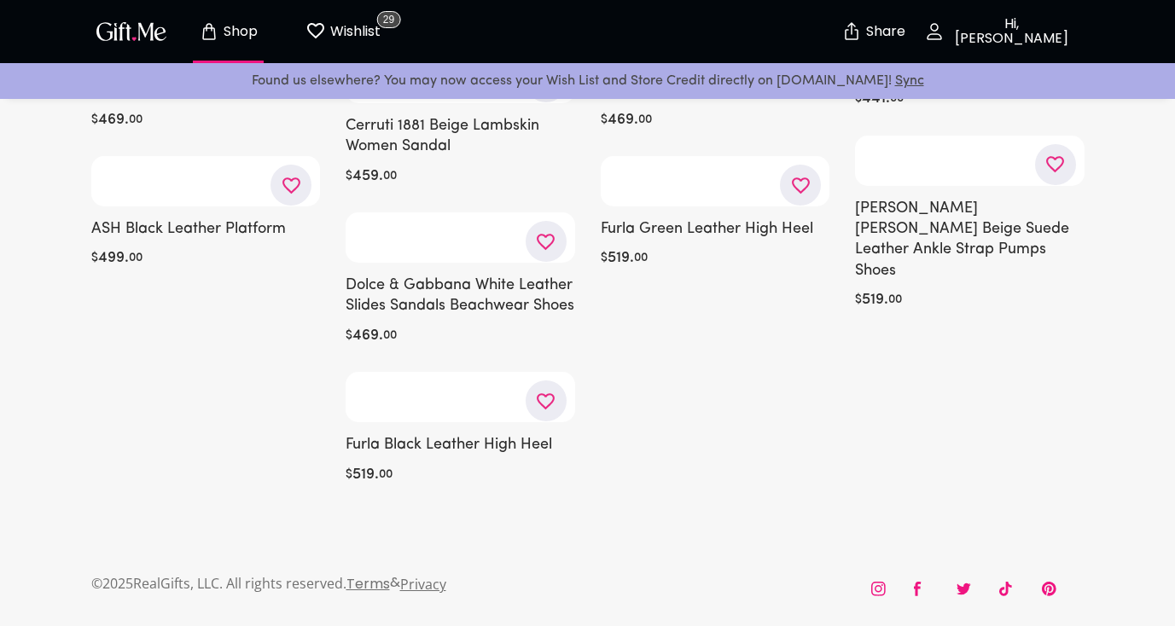
scroll to position [5288, 0]
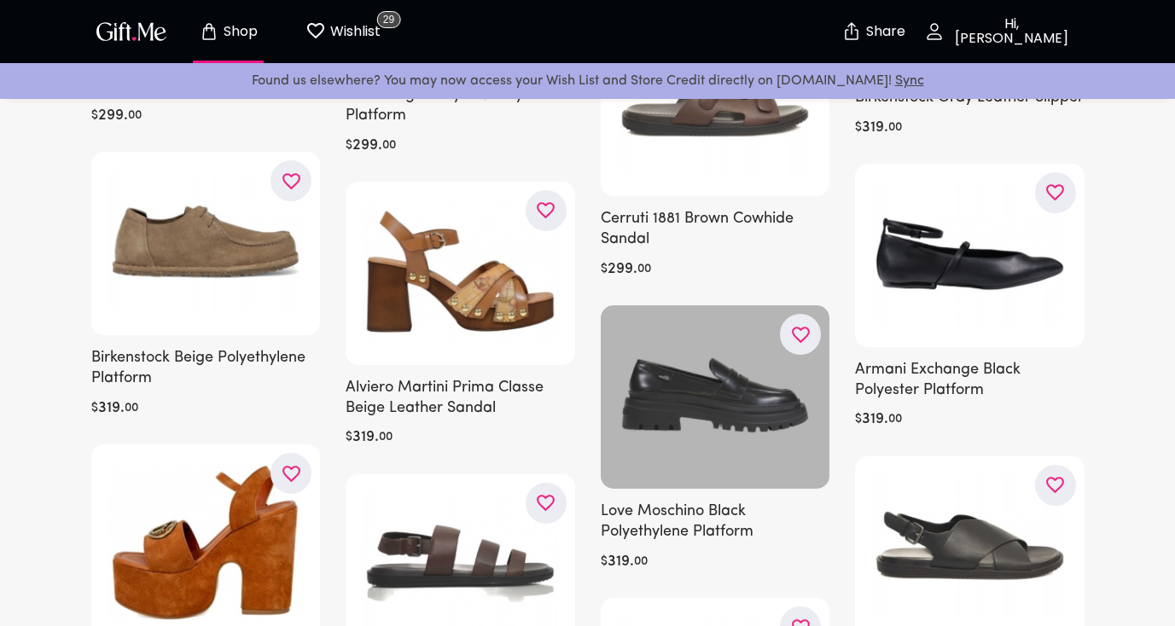
click at [735, 422] on div at bounding box center [716, 397] width 230 height 183
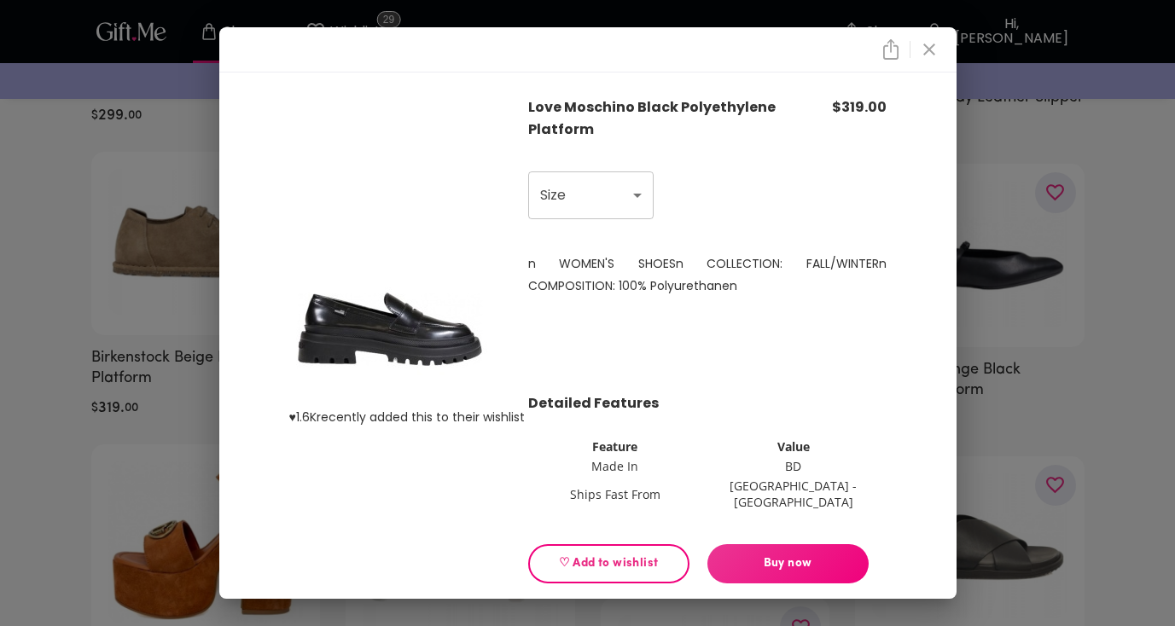
click at [446, 271] on img at bounding box center [389, 330] width 201 height 154
click at [935, 48] on icon "close" at bounding box center [929, 49] width 20 height 20
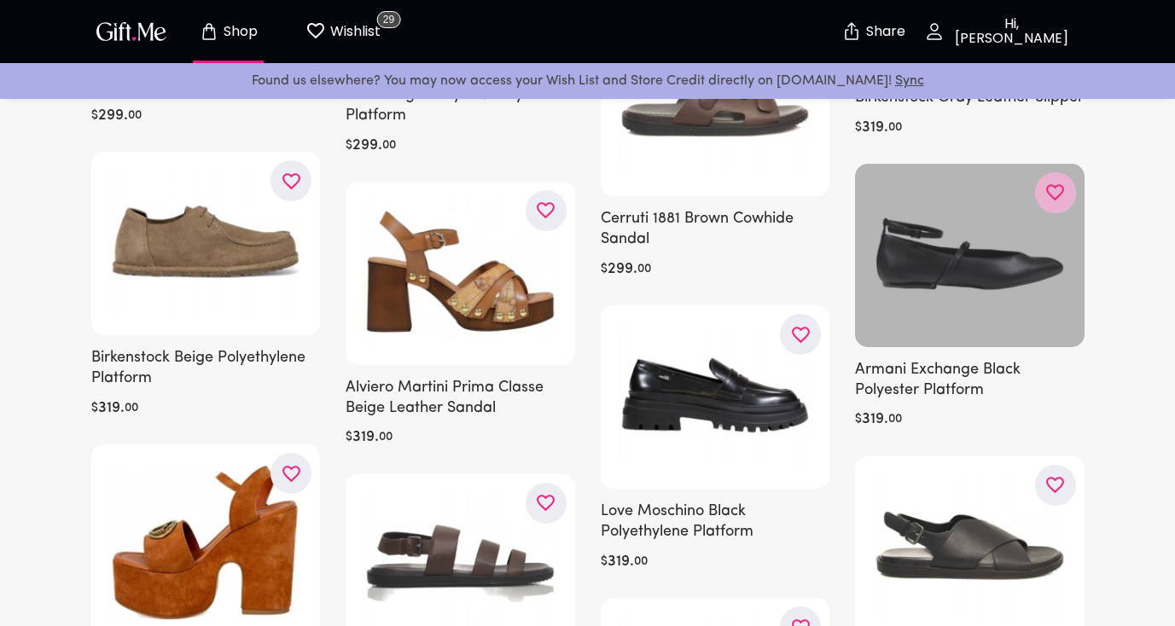
click at [0, 0] on icon "button" at bounding box center [0, 0] width 0 height 0
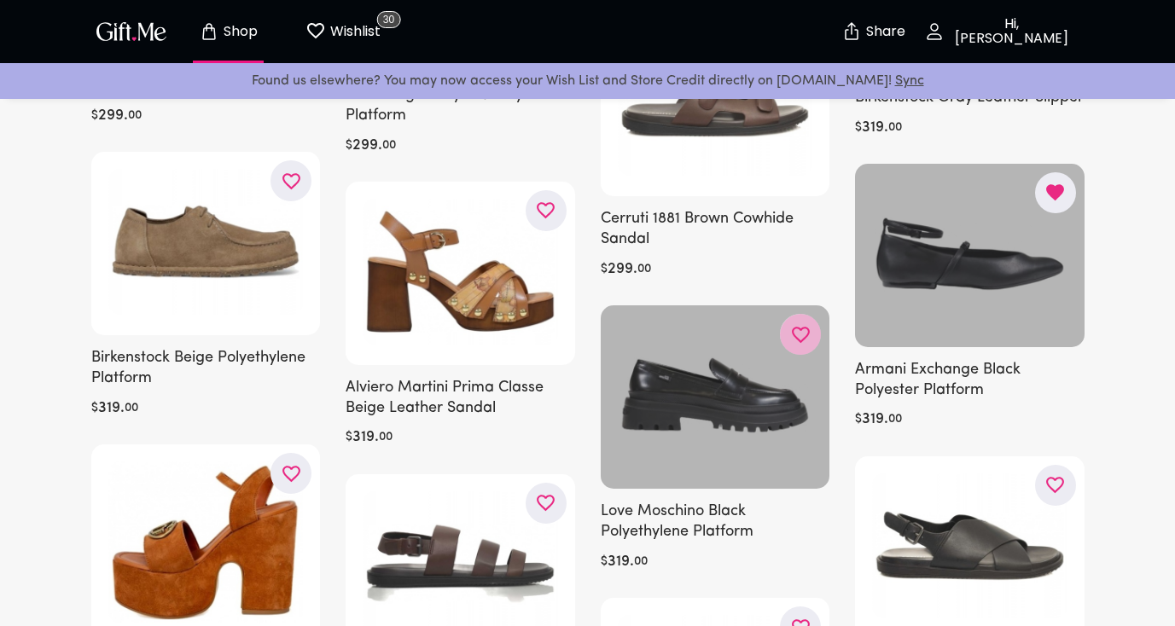
click at [812, 314] on button "button" at bounding box center [800, 334] width 41 height 41
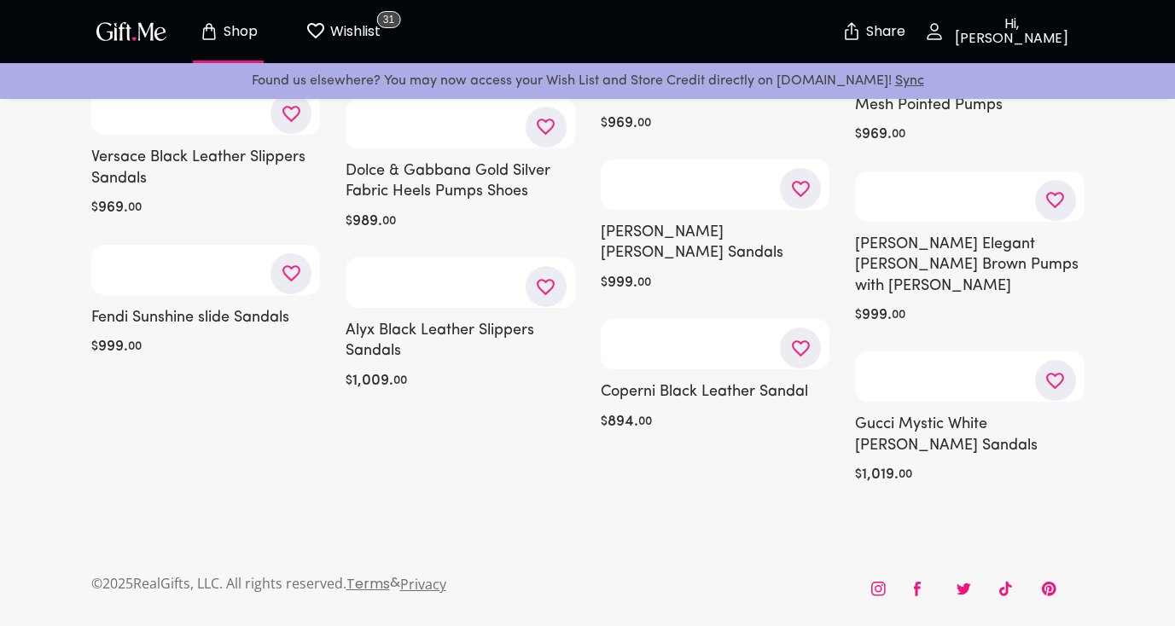
scroll to position [11662, 0]
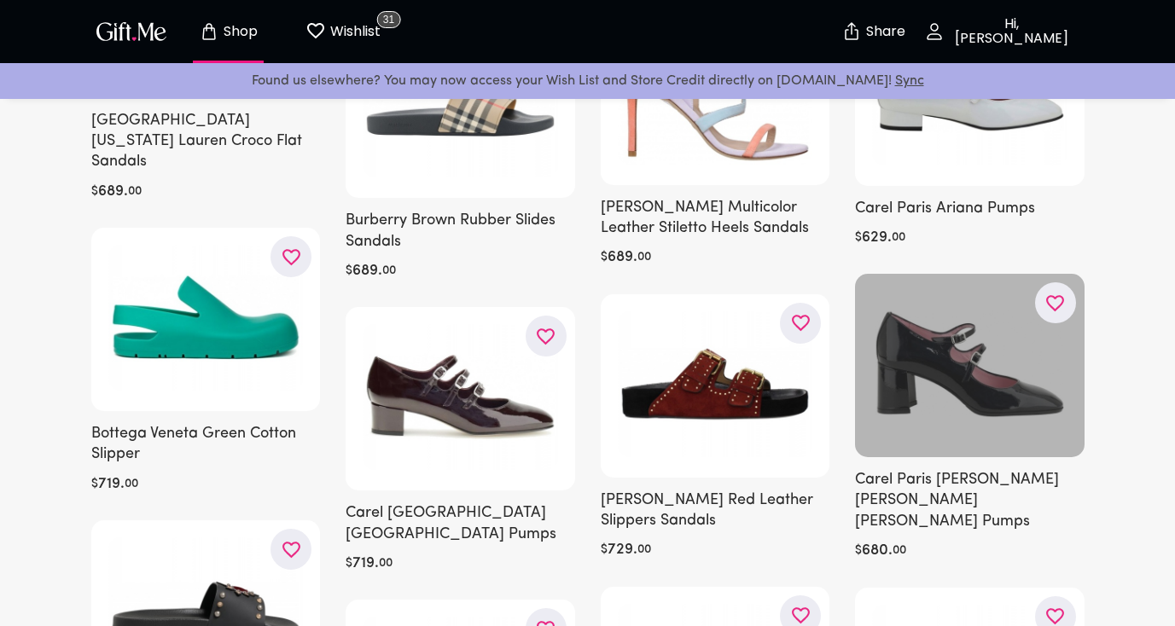
click at [1069, 282] on button "button" at bounding box center [1055, 302] width 41 height 41
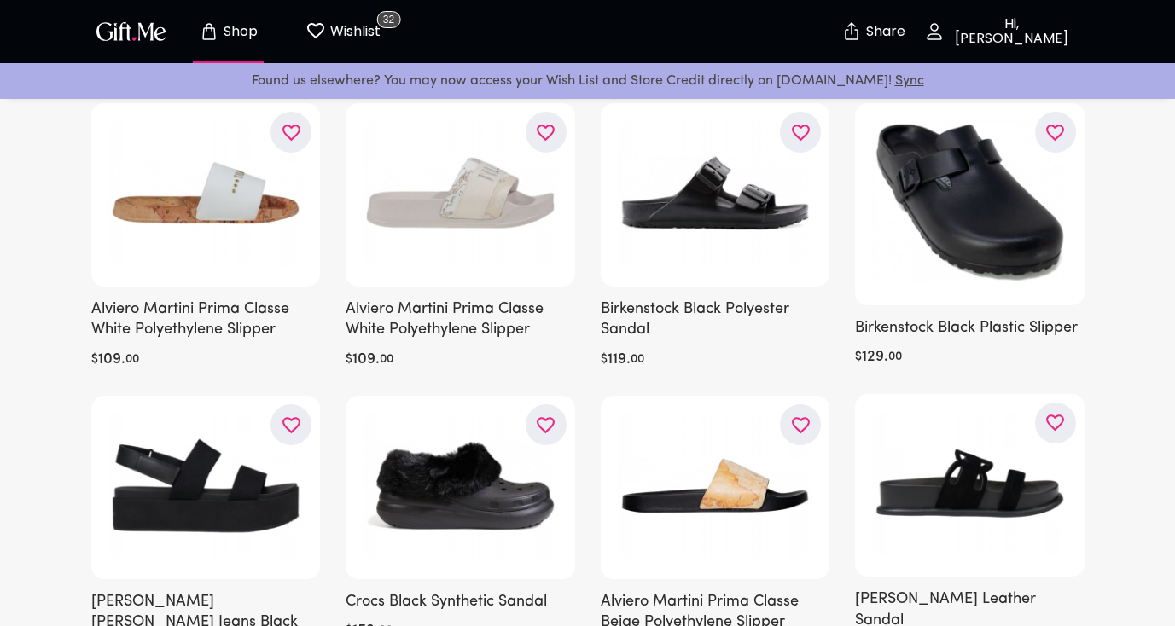
scroll to position [0, 0]
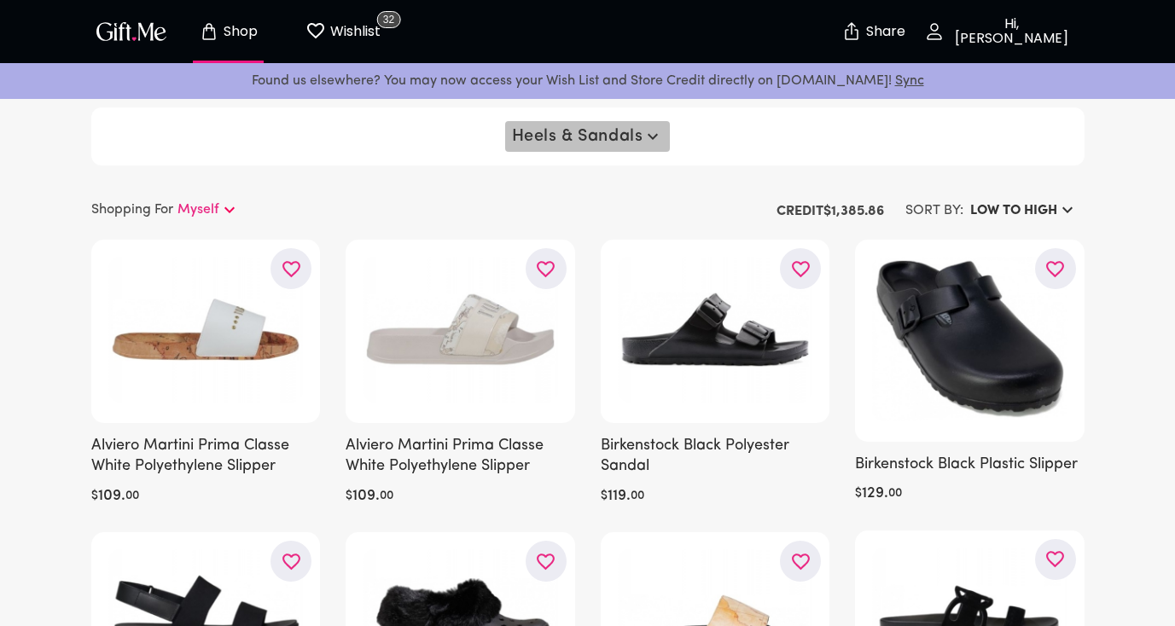
click at [582, 137] on span "Heels & Sandals" at bounding box center [588, 136] width 152 height 20
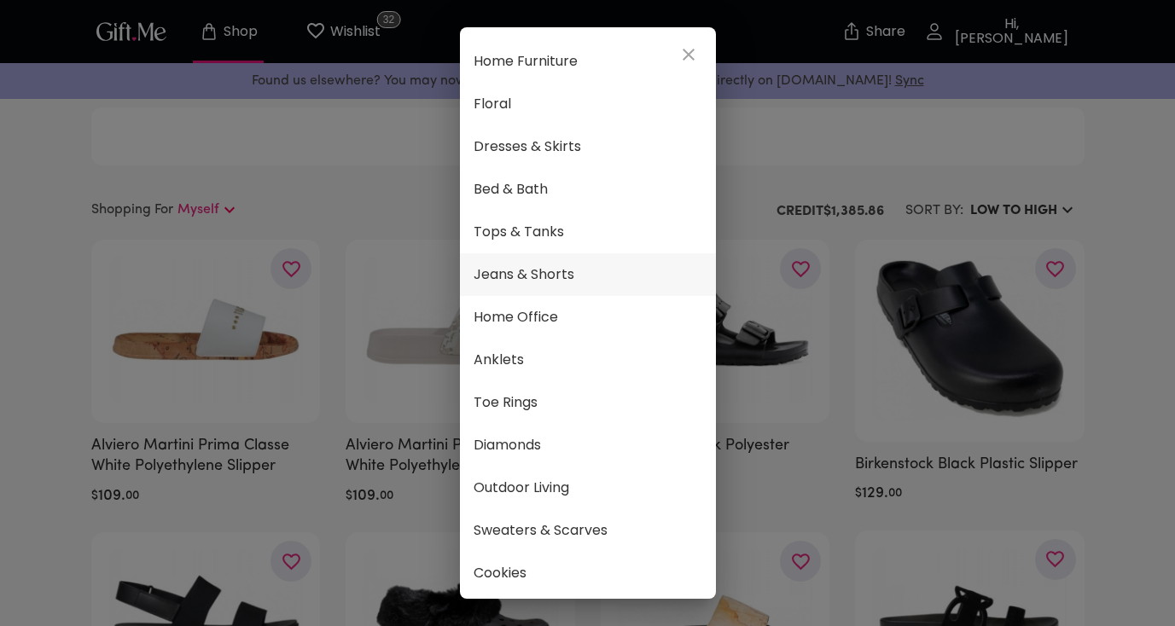
scroll to position [778, 0]
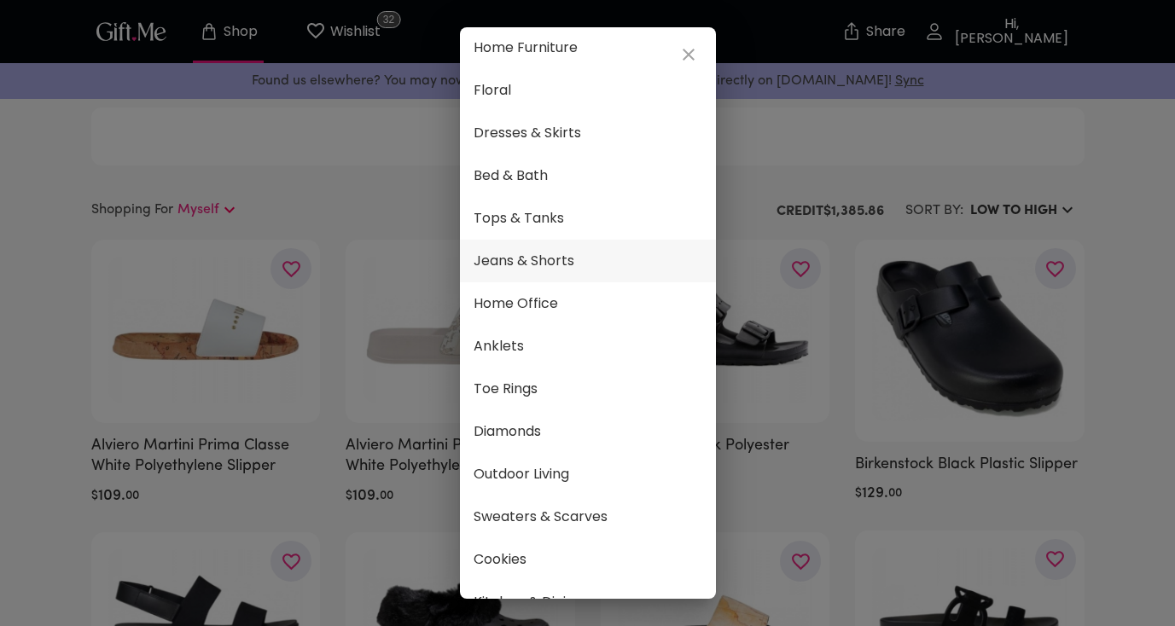
click at [554, 264] on span "Jeans & Shorts" at bounding box center [588, 261] width 229 height 22
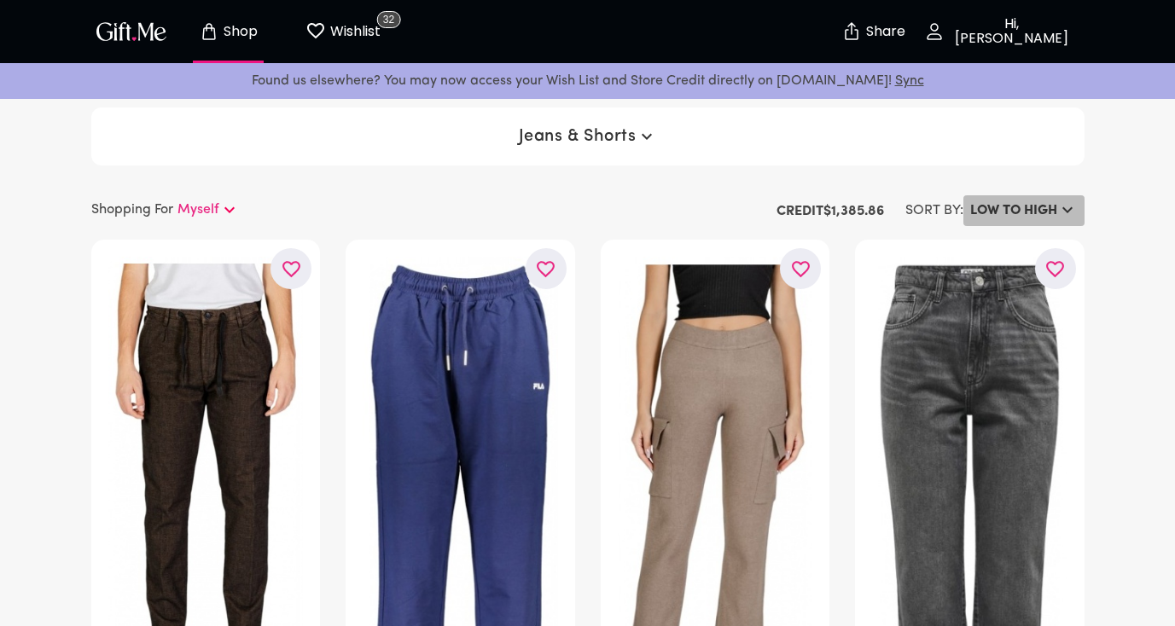
click at [1016, 224] on button "LOW TO HIGH" at bounding box center [1024, 210] width 121 height 31
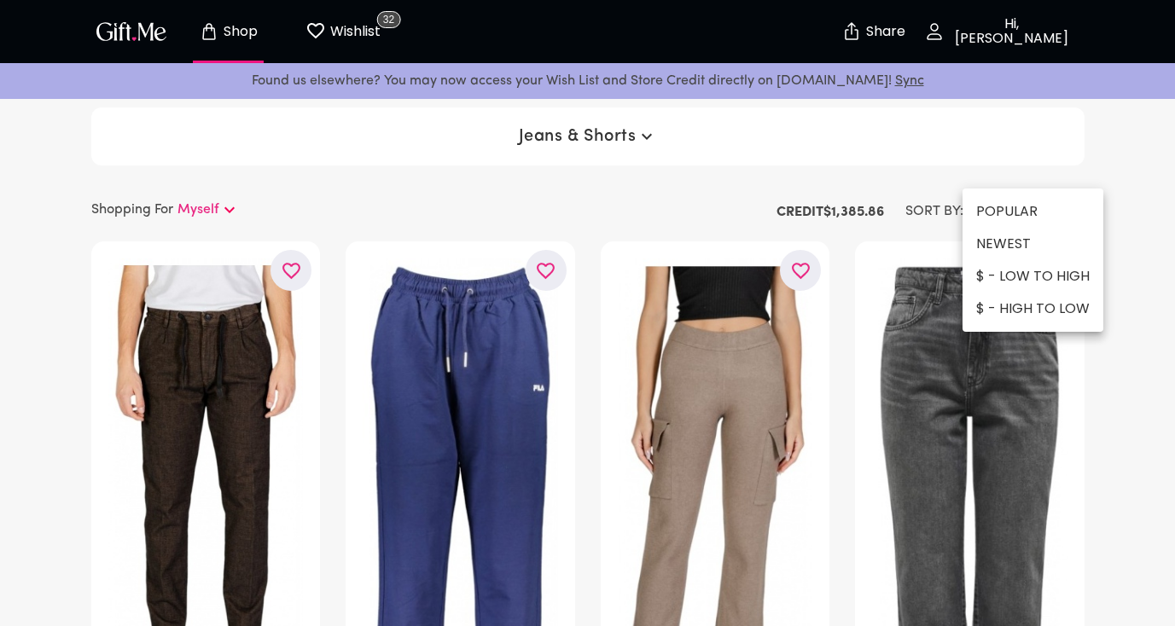
click at [1017, 212] on li "POPULAR" at bounding box center [1033, 211] width 141 height 32
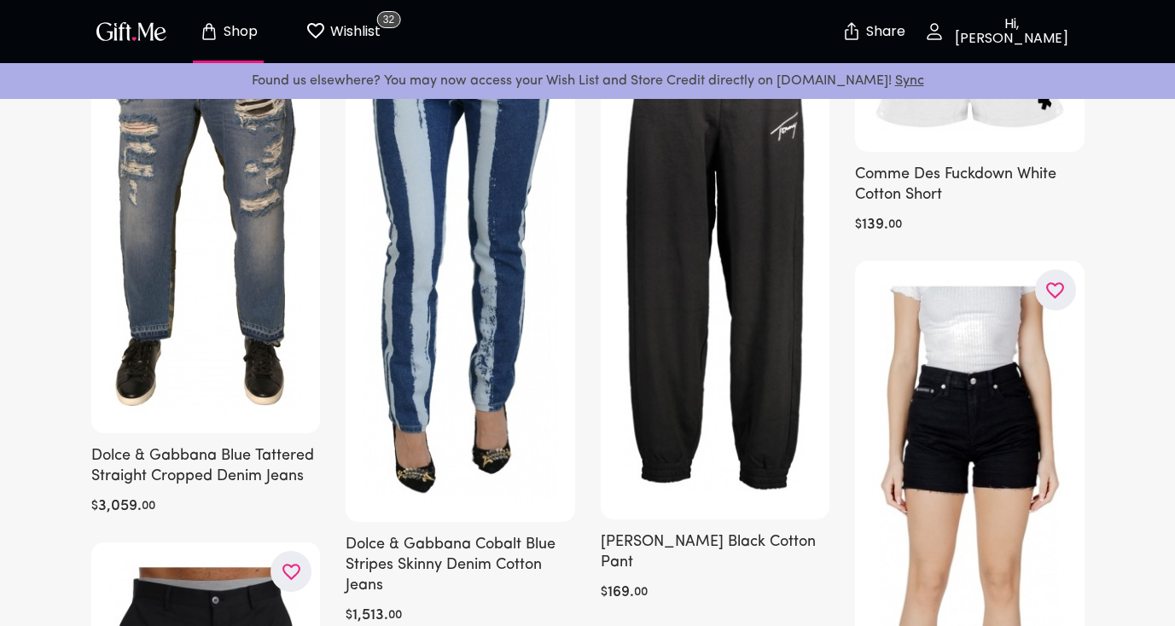
scroll to position [0, 0]
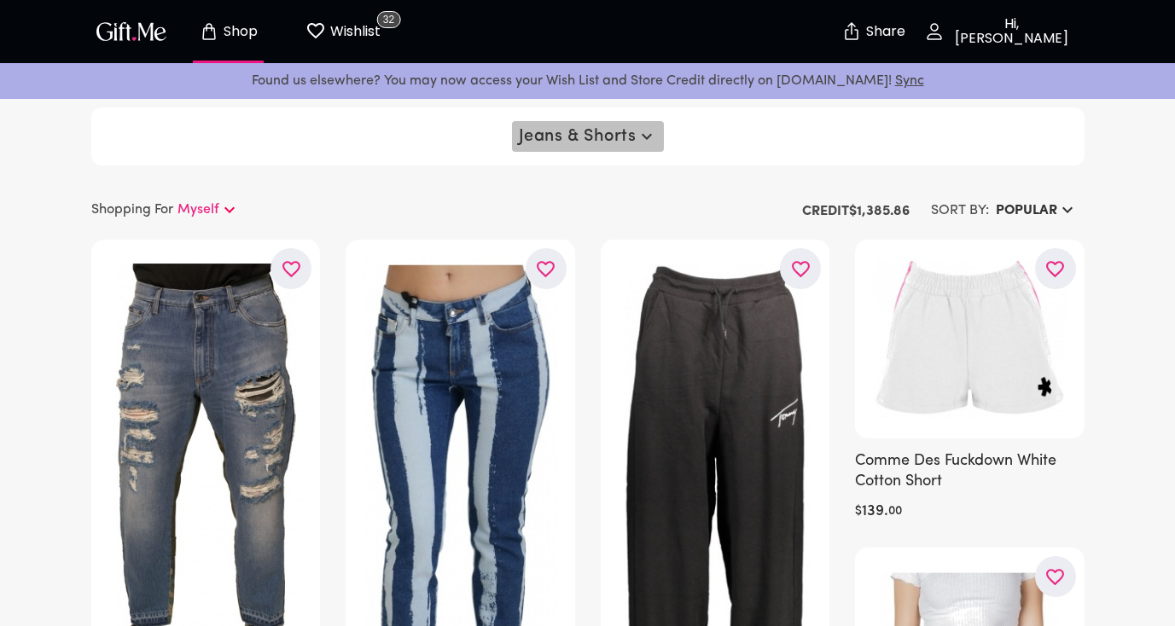
click at [613, 140] on span "Jeans & Shorts" at bounding box center [588, 136] width 138 height 20
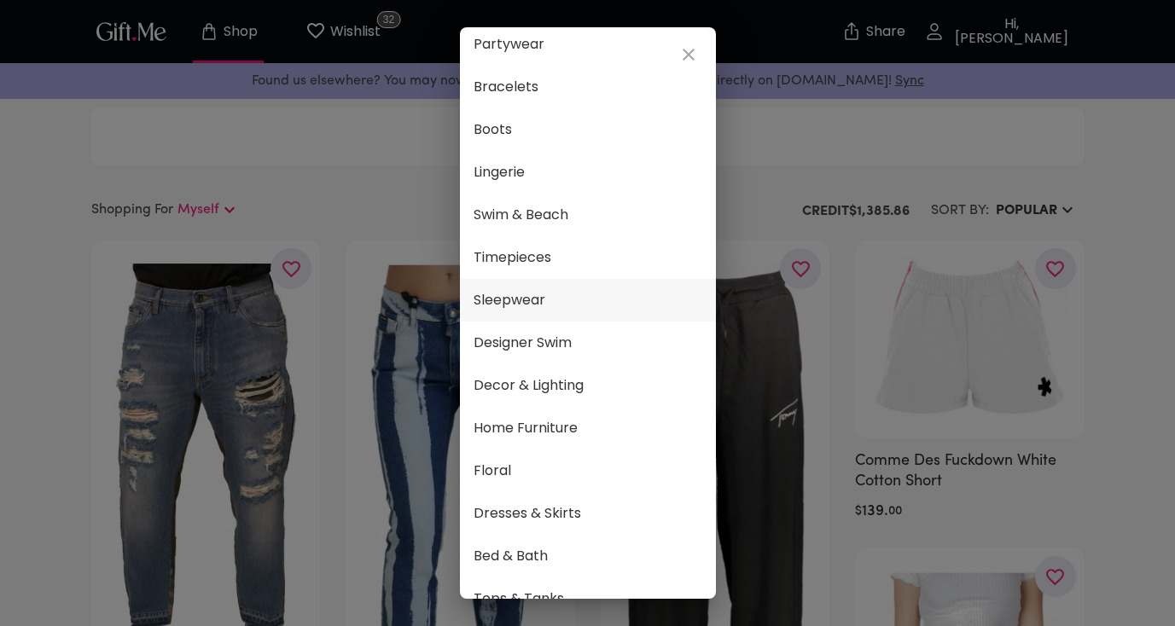
scroll to position [545, 0]
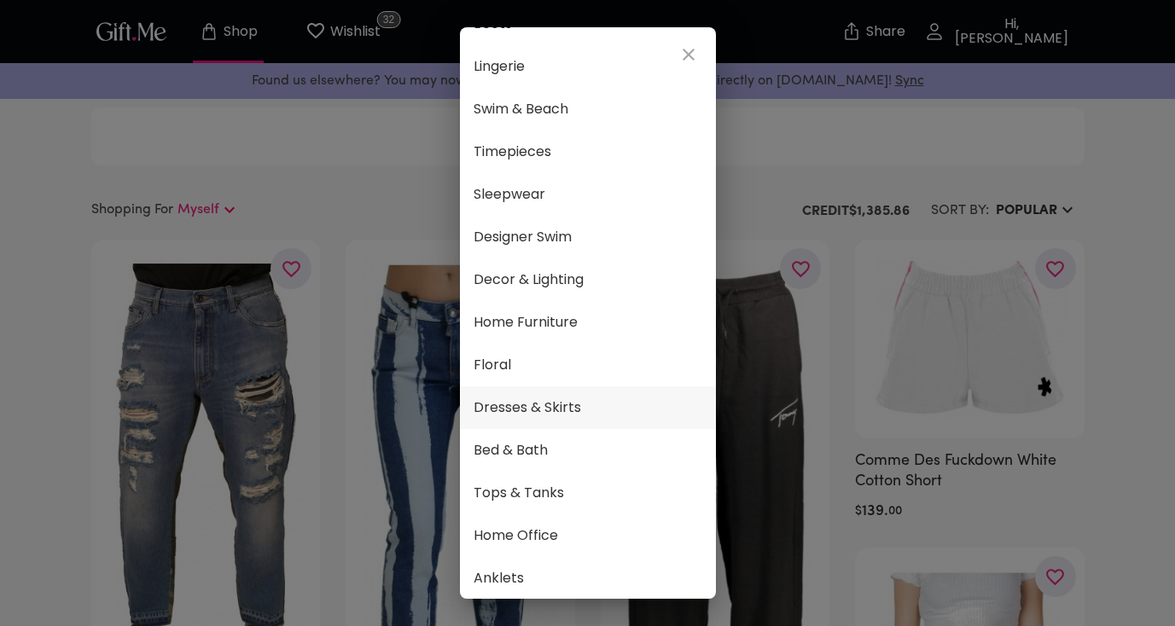
click at [556, 400] on span "Dresses & Skirts" at bounding box center [588, 408] width 229 height 22
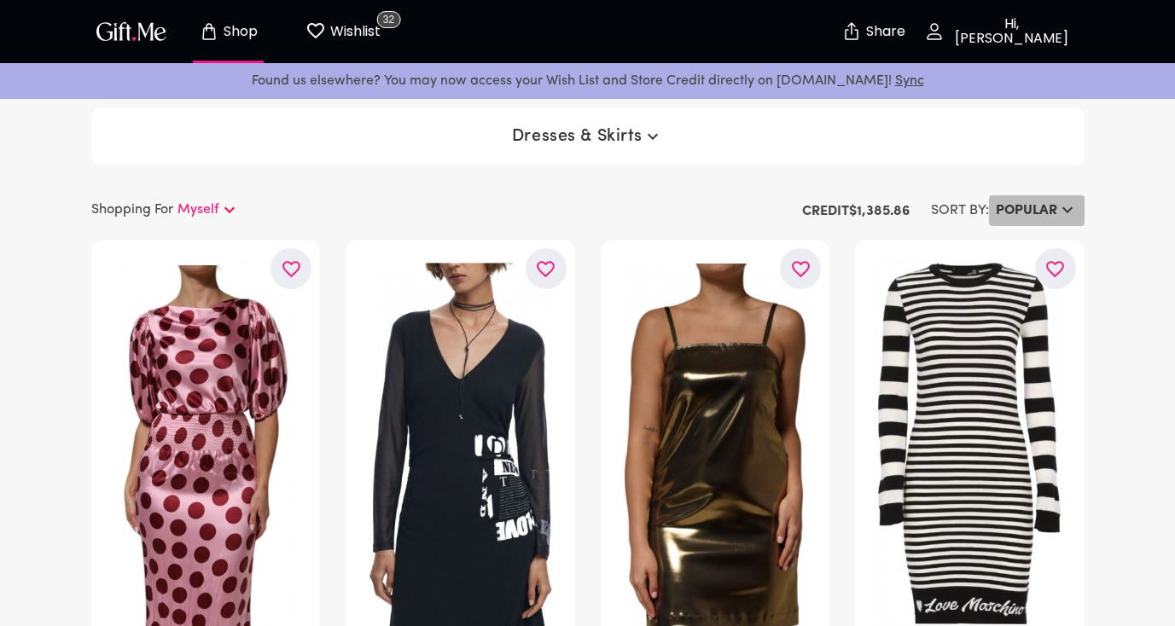
click at [1039, 213] on h6 "POPULAR" at bounding box center [1026, 211] width 61 height 20
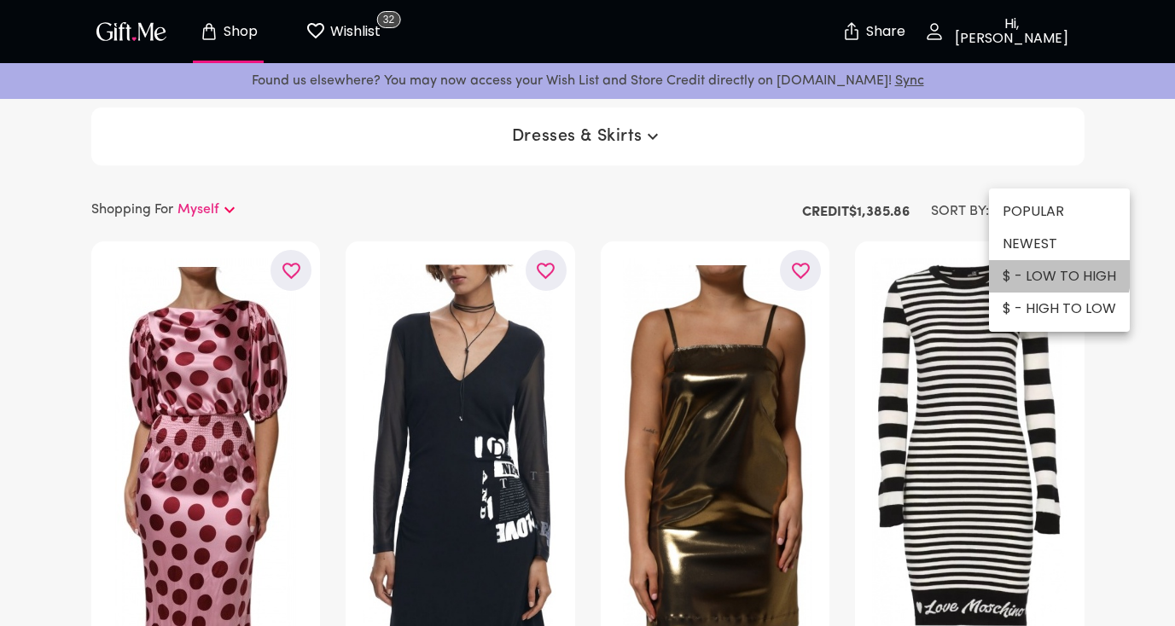
click at [1022, 269] on li "$ - LOW TO HIGH" at bounding box center [1059, 276] width 141 height 32
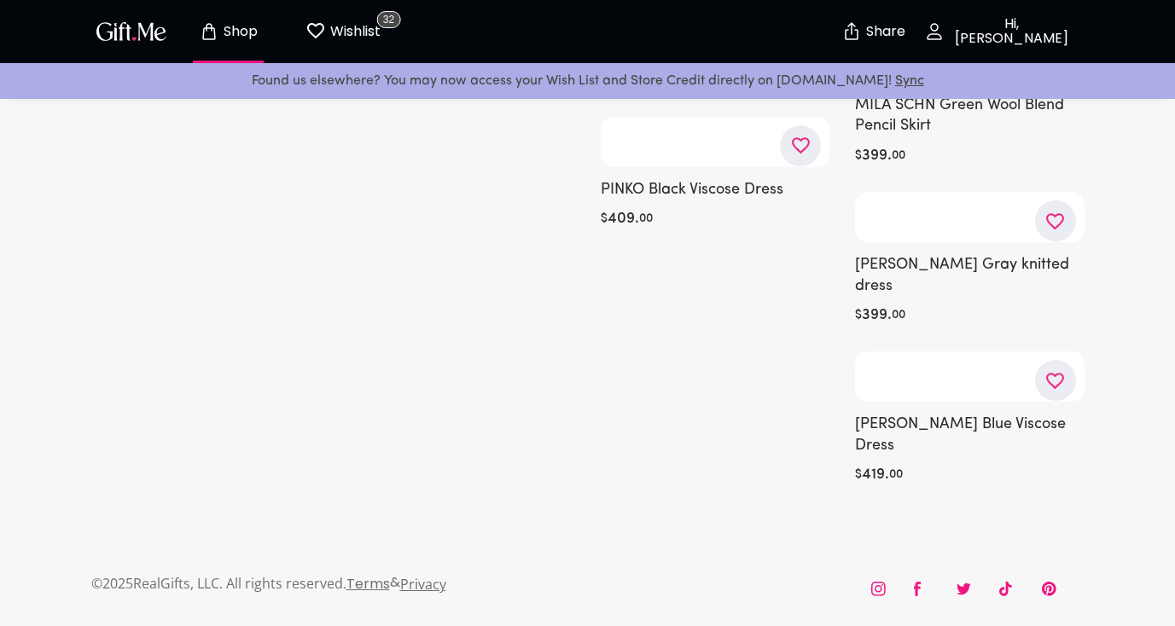
scroll to position [21601, 0]
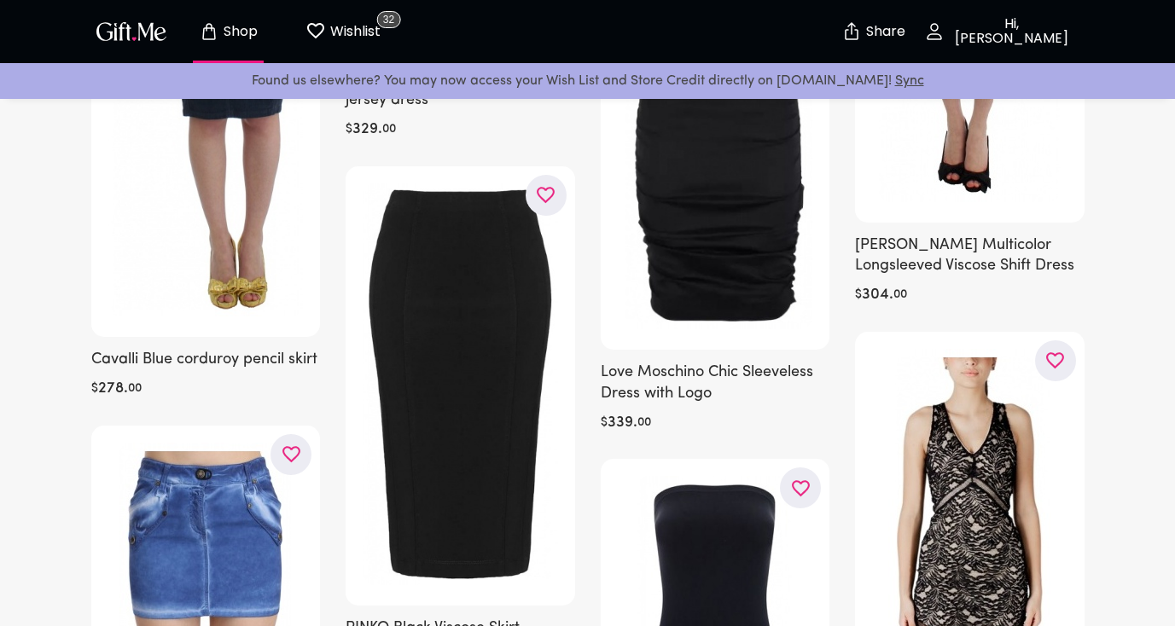
scroll to position [22265, 0]
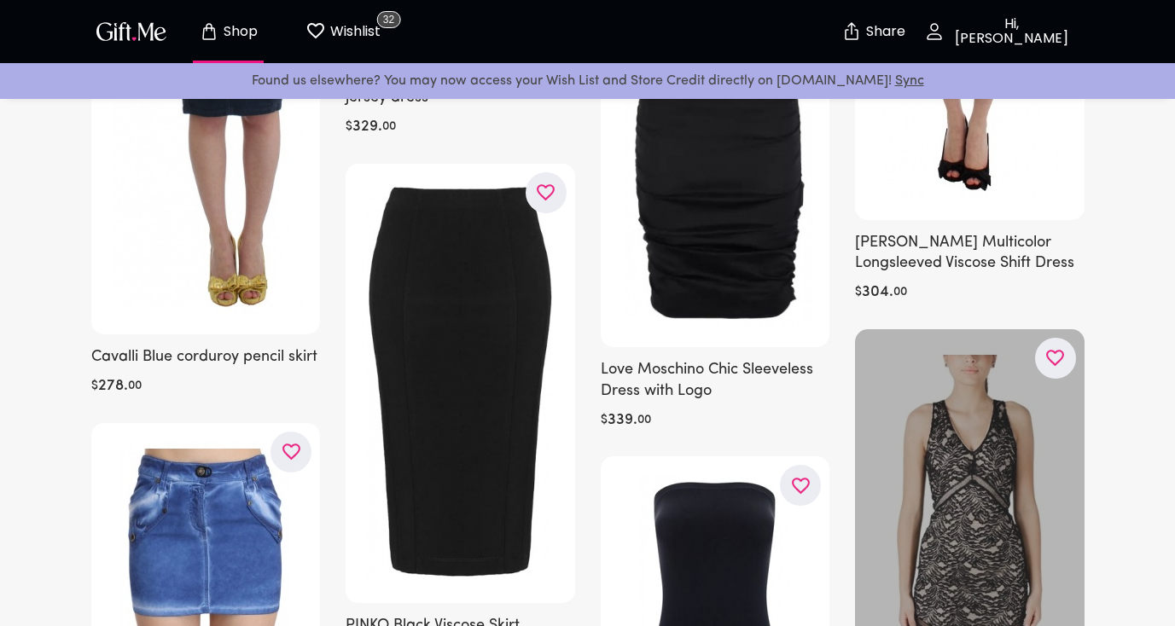
click at [0, 0] on icon "button" at bounding box center [0, 0] width 0 height 0
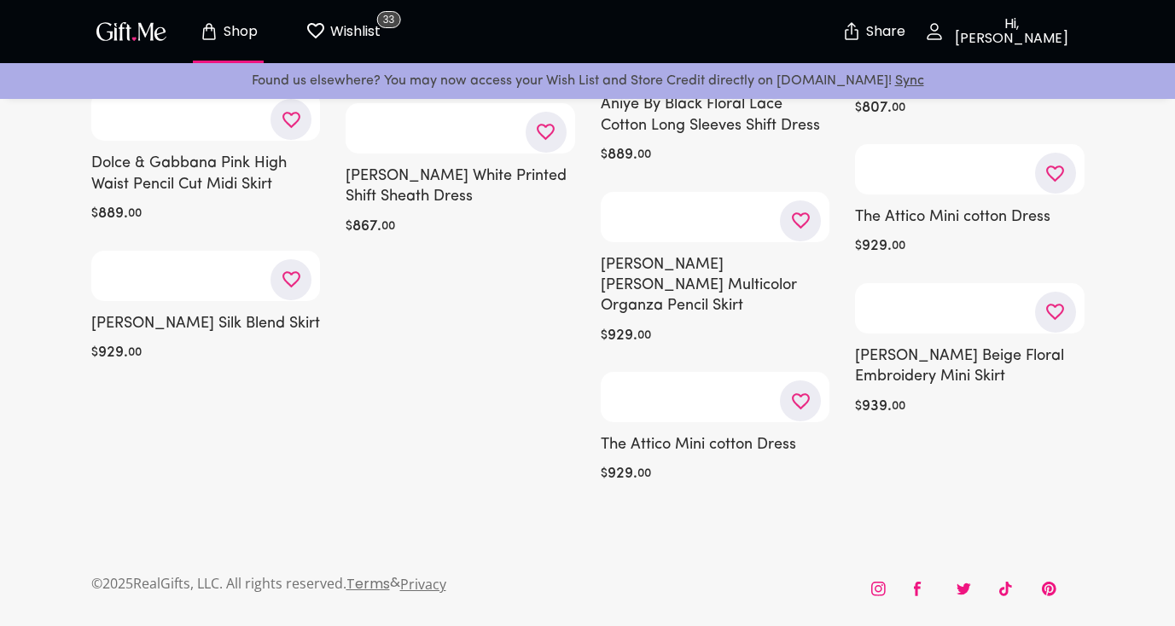
scroll to position [50484, 0]
